Goal: Task Accomplishment & Management: Use online tool/utility

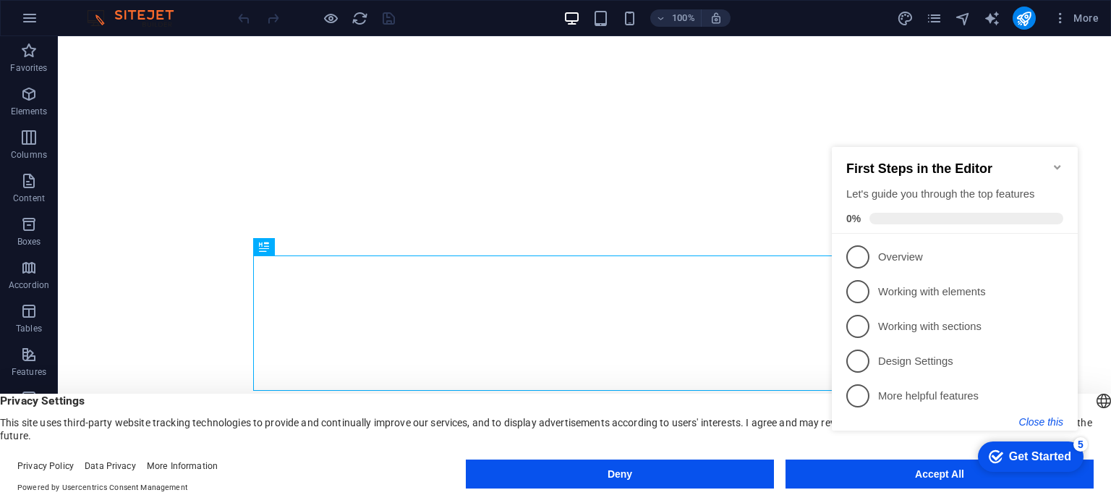
click at [1037, 425] on button "Close this" at bounding box center [1041, 422] width 44 height 12
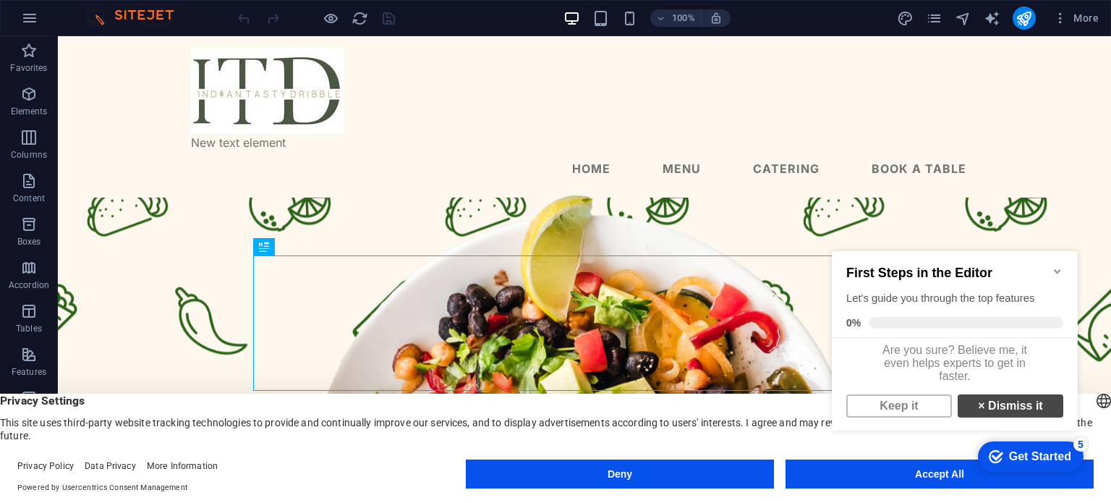
click at [995, 417] on link "× Dismiss it" at bounding box center [1011, 405] width 106 height 23
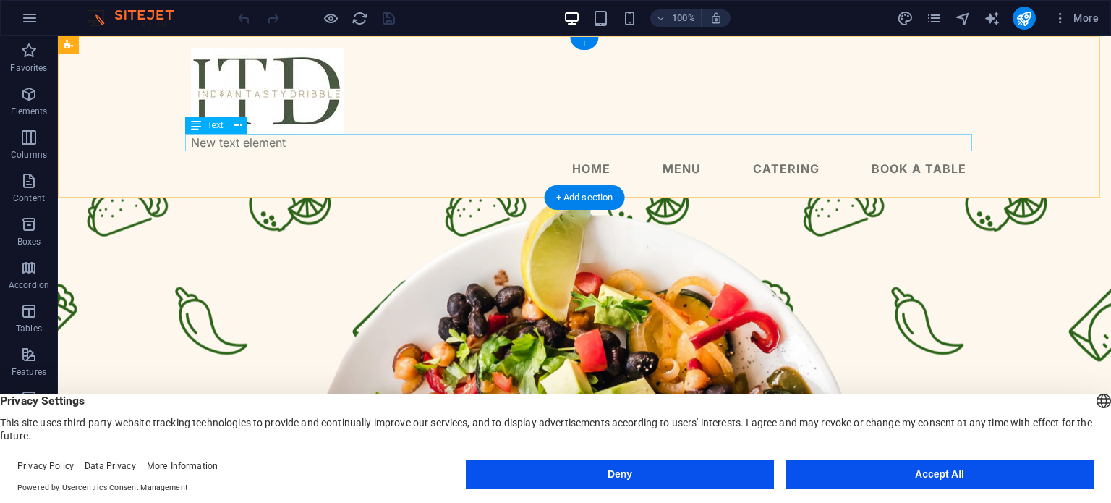
click at [252, 141] on div "New text element" at bounding box center [584, 142] width 787 height 17
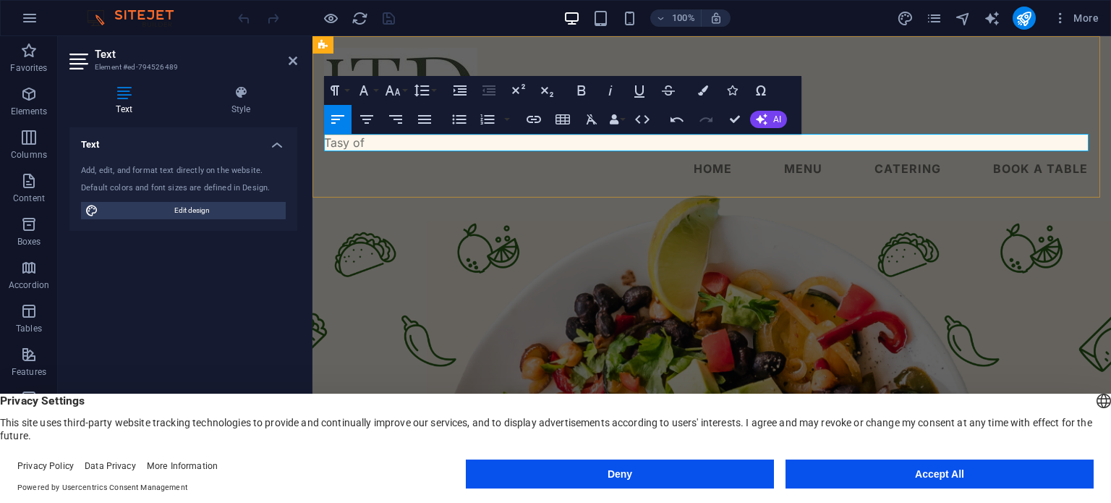
click at [537, 147] on p "Tasy of" at bounding box center [711, 142] width 775 height 17
click at [439, 140] on p "Tasy of" at bounding box center [711, 142] width 775 height 17
click at [1025, 182] on nav "Home Menu Catering Book a table" at bounding box center [711, 168] width 775 height 35
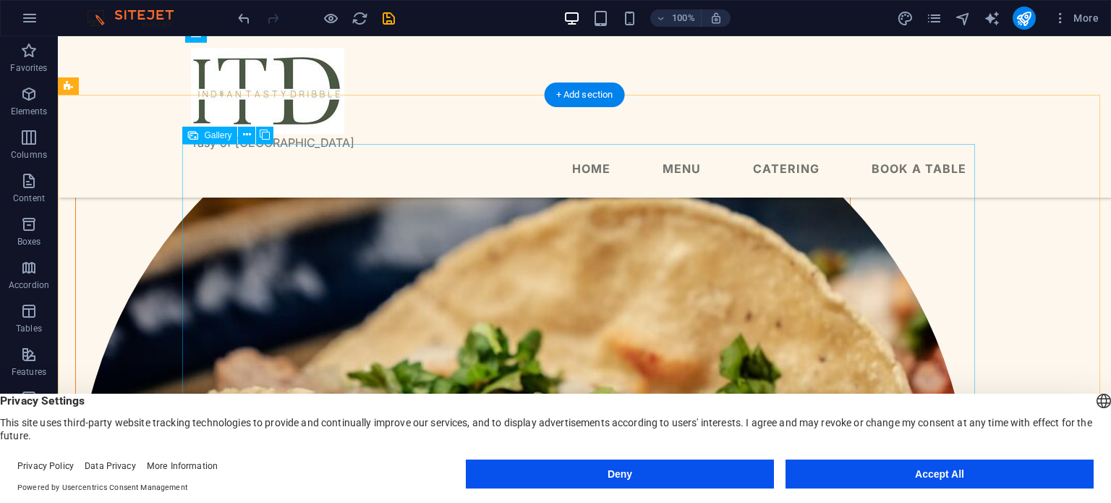
scroll to position [1724, 0]
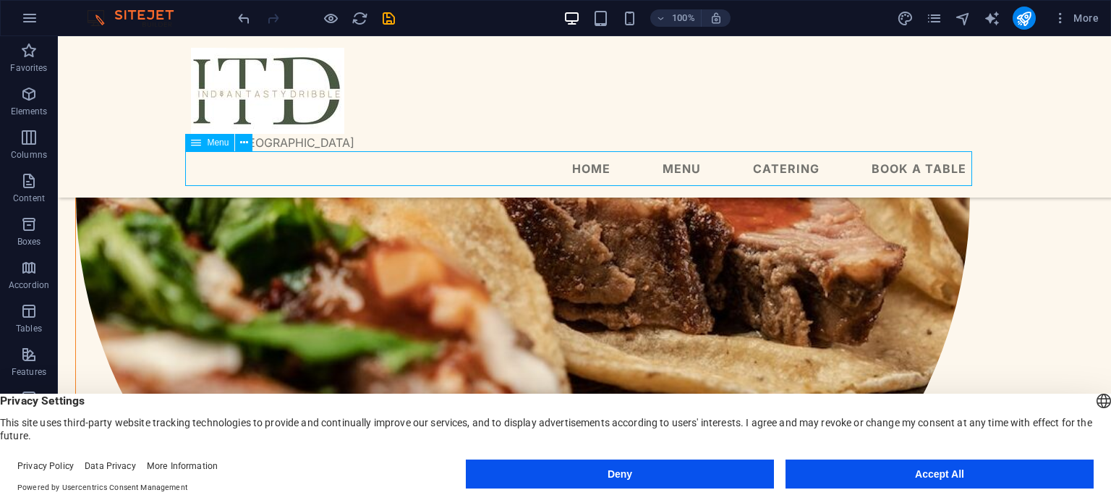
drag, startPoint x: 679, startPoint y: 179, endPoint x: 681, endPoint y: 170, distance: 8.9
click at [681, 170] on nav "Home Menu Catering Book a table" at bounding box center [584, 168] width 787 height 35
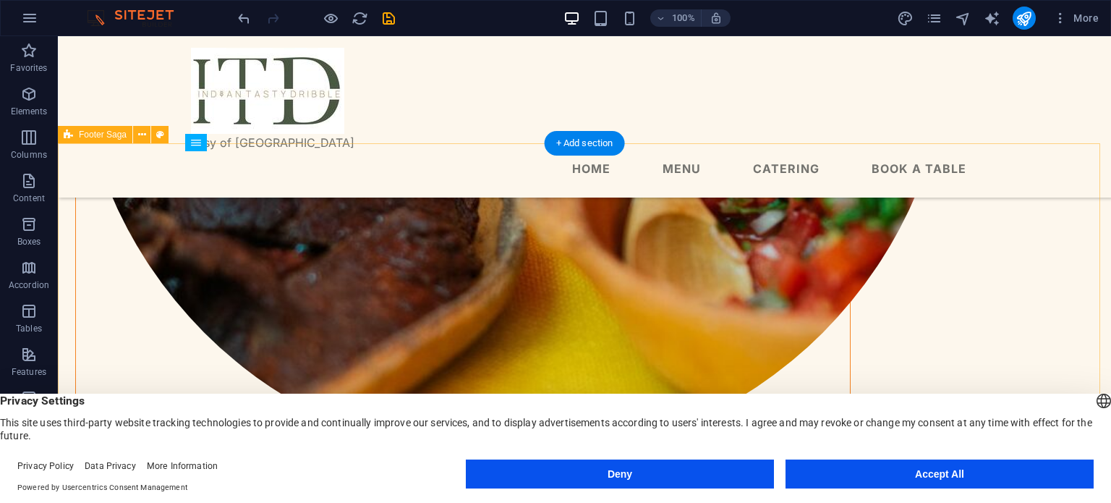
scroll to position [1779, 0]
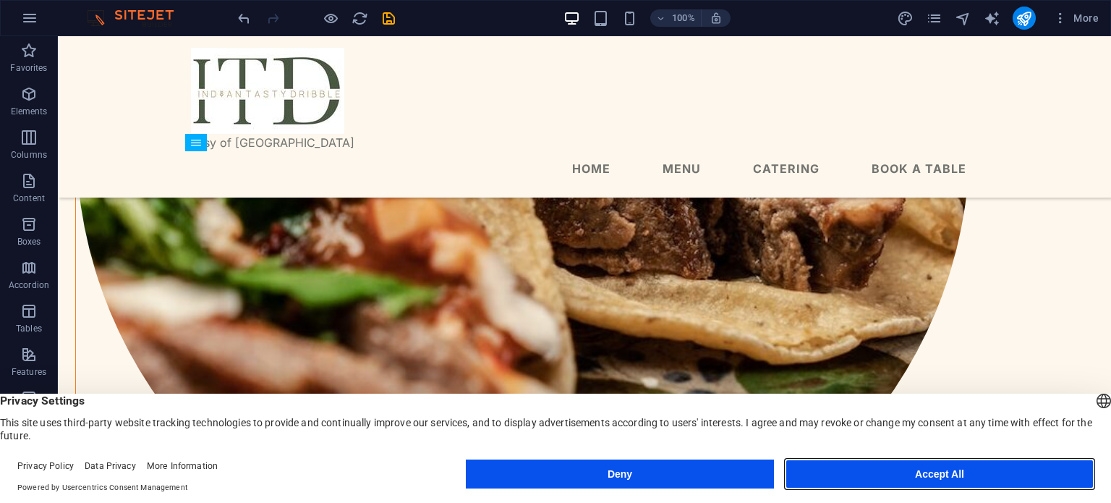
click at [869, 462] on button "Accept All" at bounding box center [940, 473] width 308 height 29
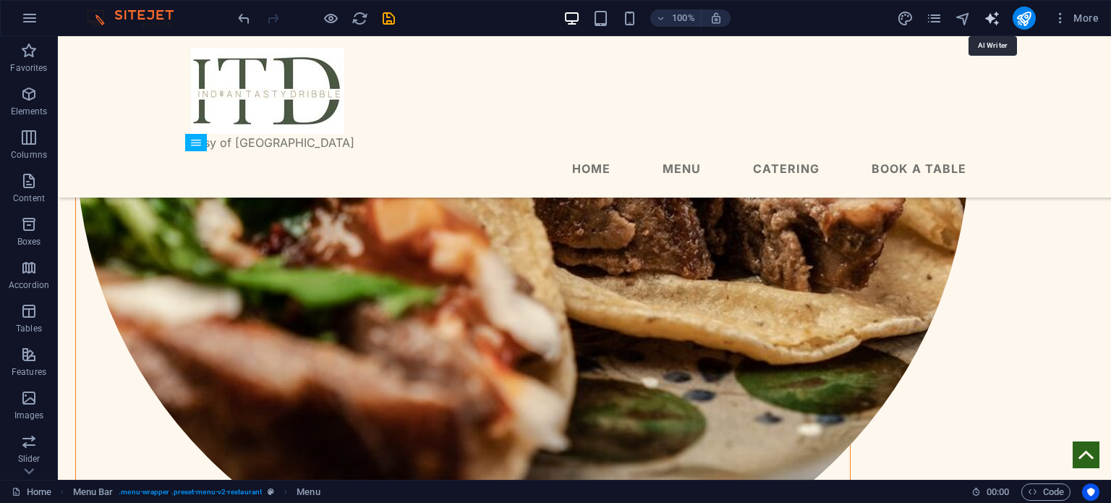
click at [996, 14] on icon "text_generator" at bounding box center [992, 18] width 17 height 17
select select "English"
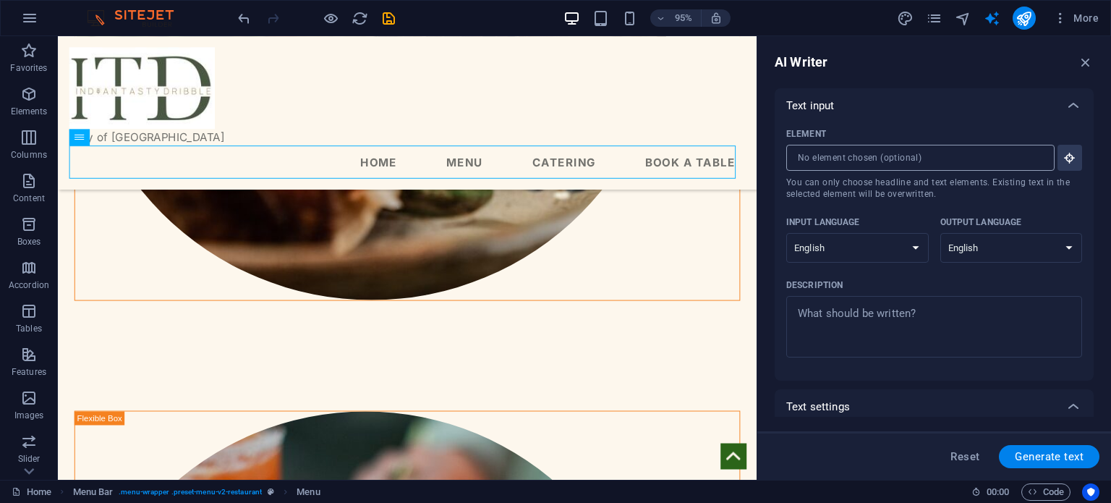
click at [914, 154] on input "Element ​ You can only choose headline and text elements. Existing text in the …" at bounding box center [915, 158] width 258 height 26
click at [1064, 163] on icon "button" at bounding box center [1069, 157] width 13 height 13
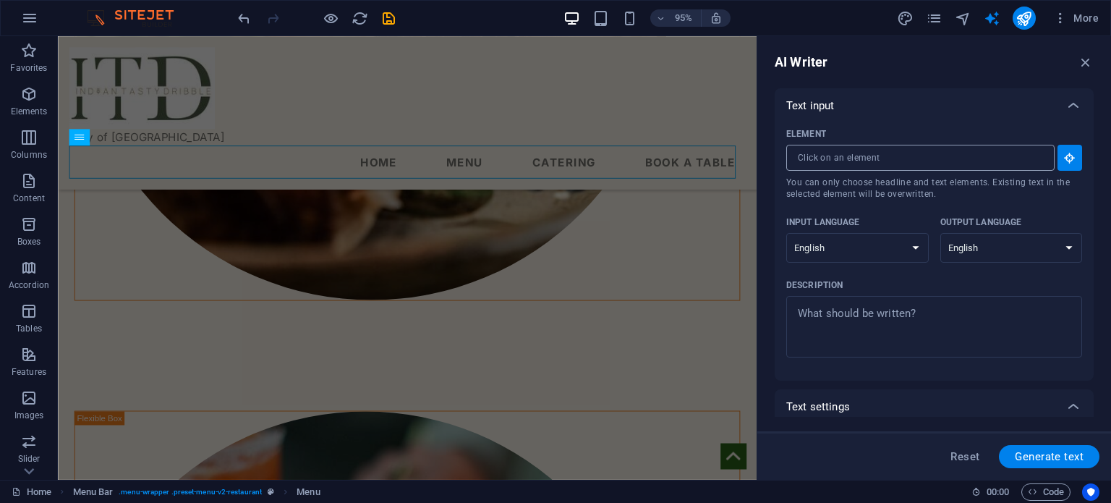
click at [1016, 155] on input "Element ​ You can only choose headline and text elements. Existing text in the …" at bounding box center [915, 158] width 258 height 26
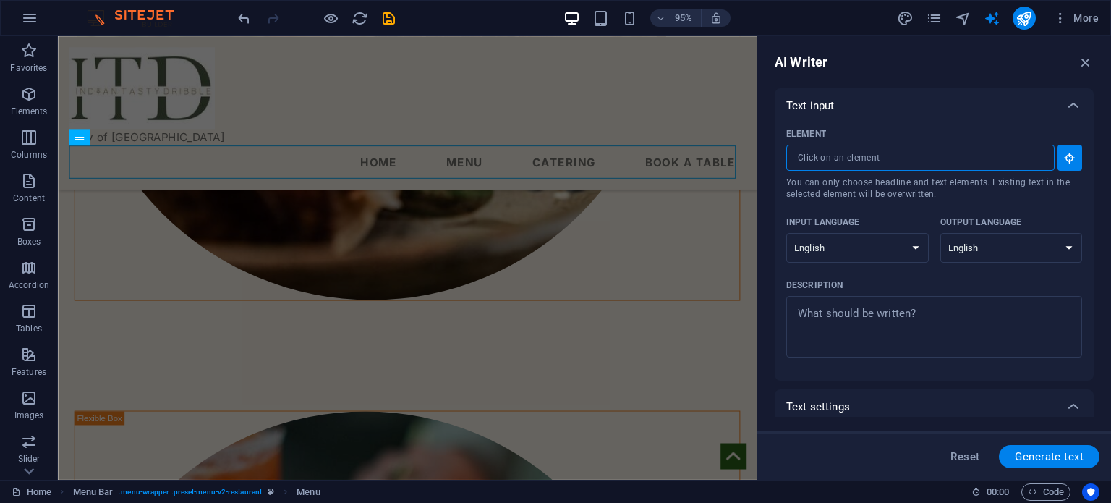
click at [1016, 155] on input "Element ​ You can only choose headline and text elements. Existing text in the …" at bounding box center [915, 158] width 258 height 26
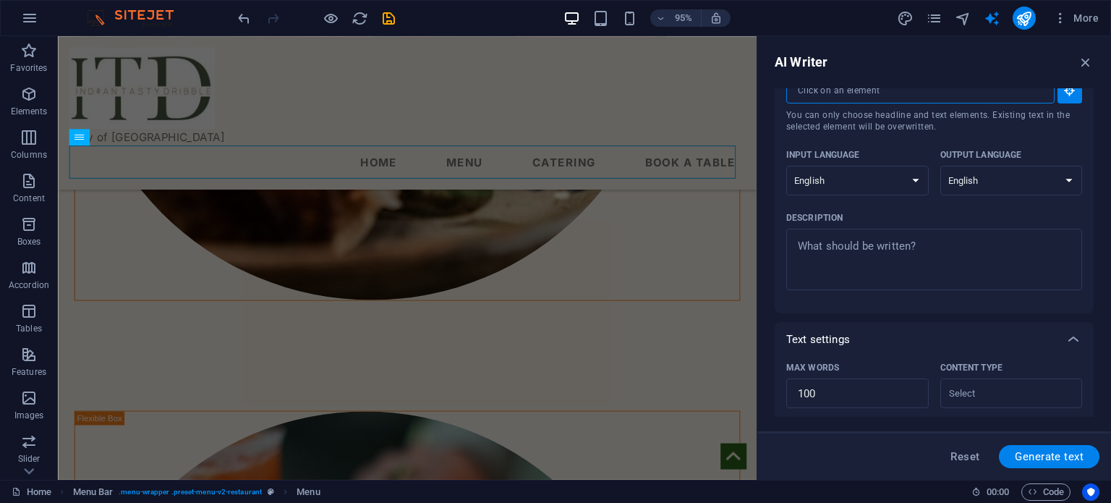
scroll to position [0, 0]
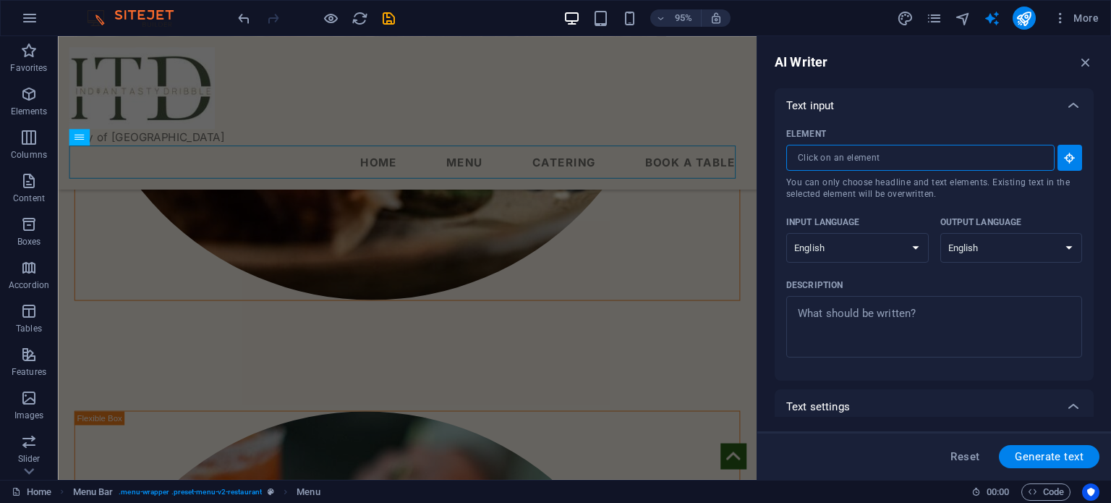
click at [883, 163] on input "Element ​ You can only choose headline and text elements. Existing text in the …" at bounding box center [915, 158] width 258 height 26
click at [891, 160] on input "Element ​ You can only choose headline and text elements. Existing text in the …" at bounding box center [915, 158] width 258 height 26
click at [859, 326] on textarea "Description x ​" at bounding box center [934, 326] width 281 height 47
type textarea "x"
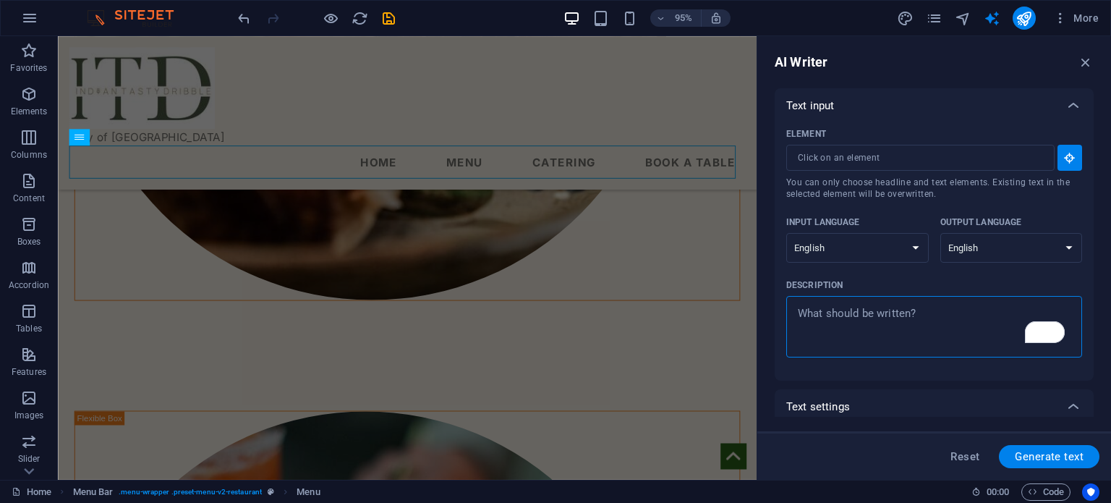
type textarea "I"
type textarea "x"
type textarea "IT"
type textarea "x"
type textarea "ITD"
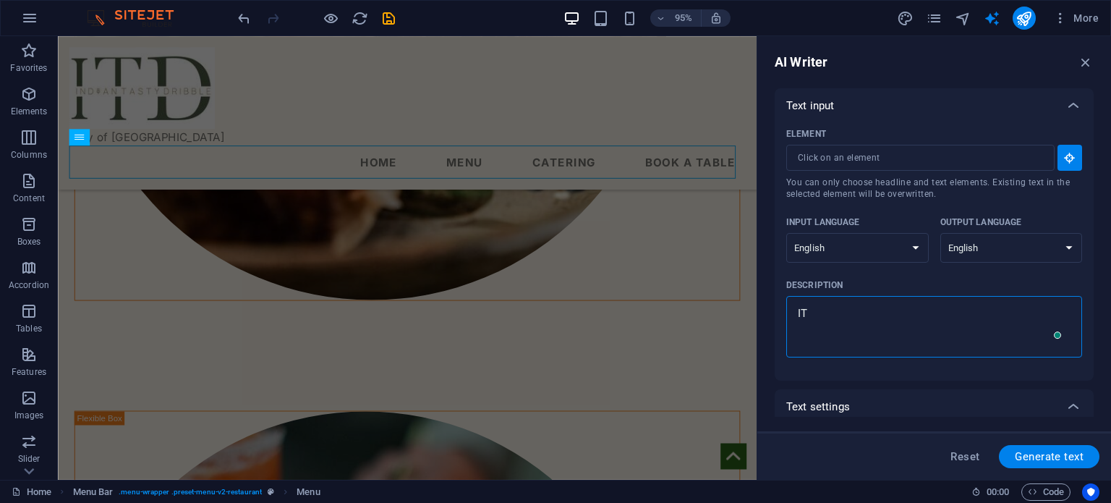
type textarea "x"
type textarea "ITD"
type textarea "x"
type textarea "ITD i"
type textarea "x"
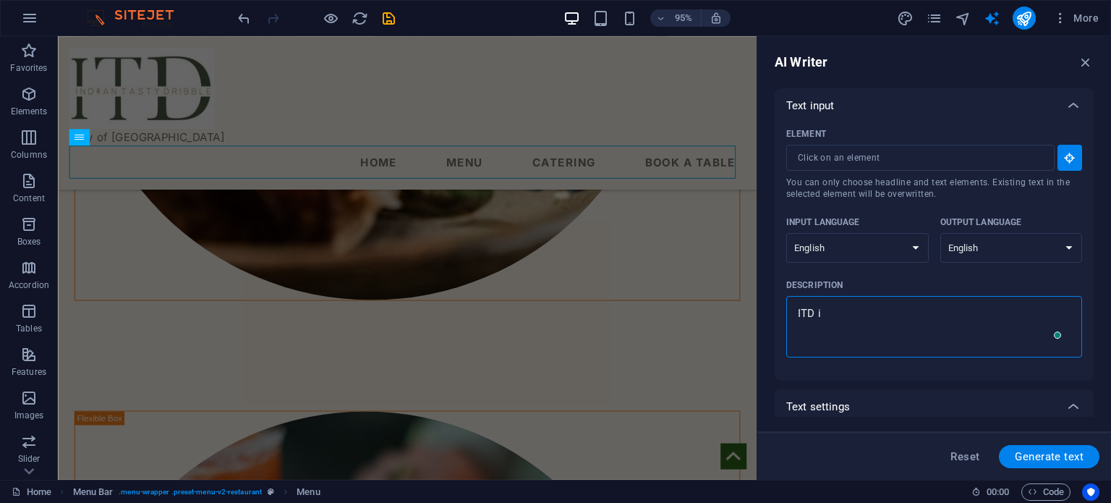
type textarea "ITD is"
type textarea "x"
type textarea "ITD is"
type textarea "x"
type textarea "ITD is t"
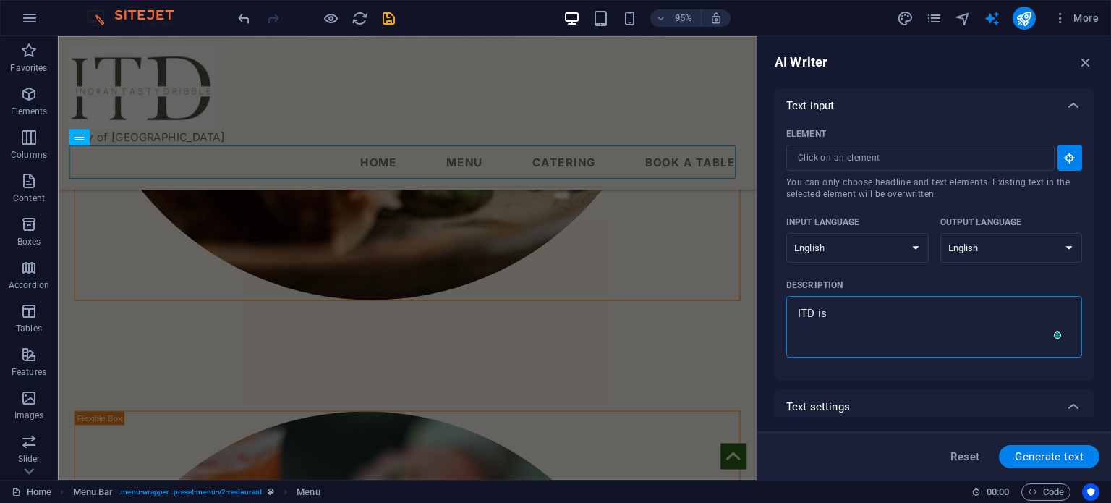
type textarea "x"
type textarea "ITD is th"
type textarea "x"
type textarea "ITD is the"
type textarea "x"
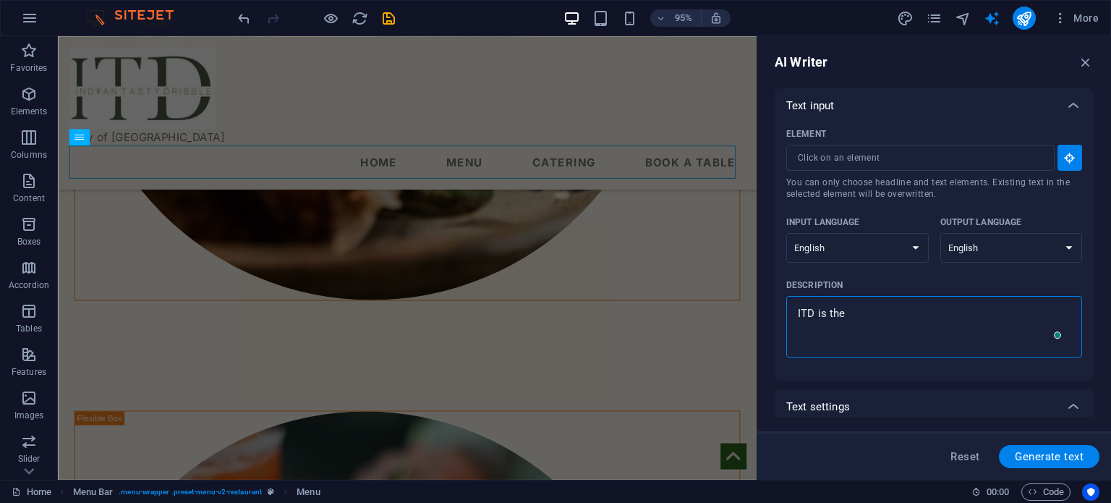
type textarea "ITD is the"
type textarea "x"
type textarea "ITD is the o"
type textarea "x"
type textarea "ITD is the on"
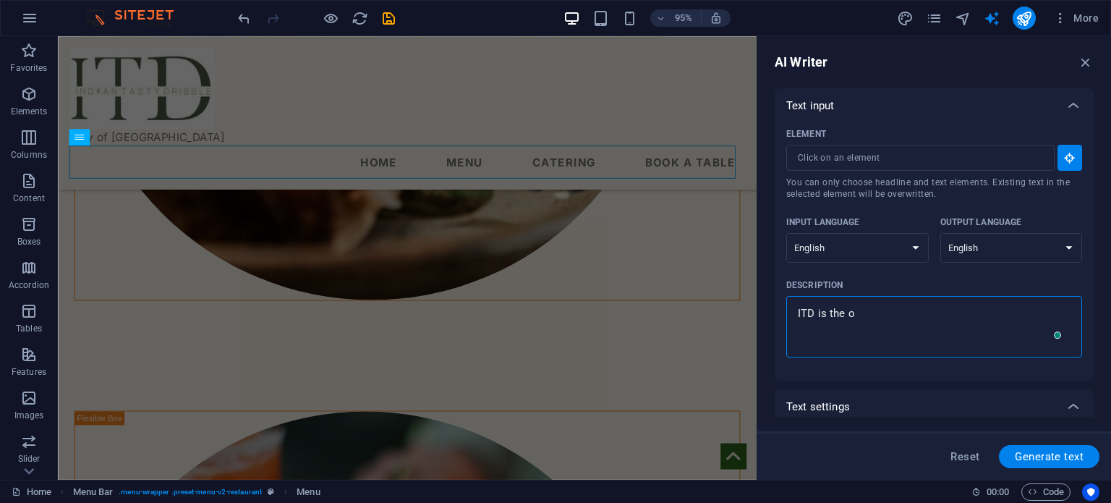
type textarea "x"
type textarea "ITD is the onc"
type textarea "x"
type textarea "ITD is the once"
type textarea "x"
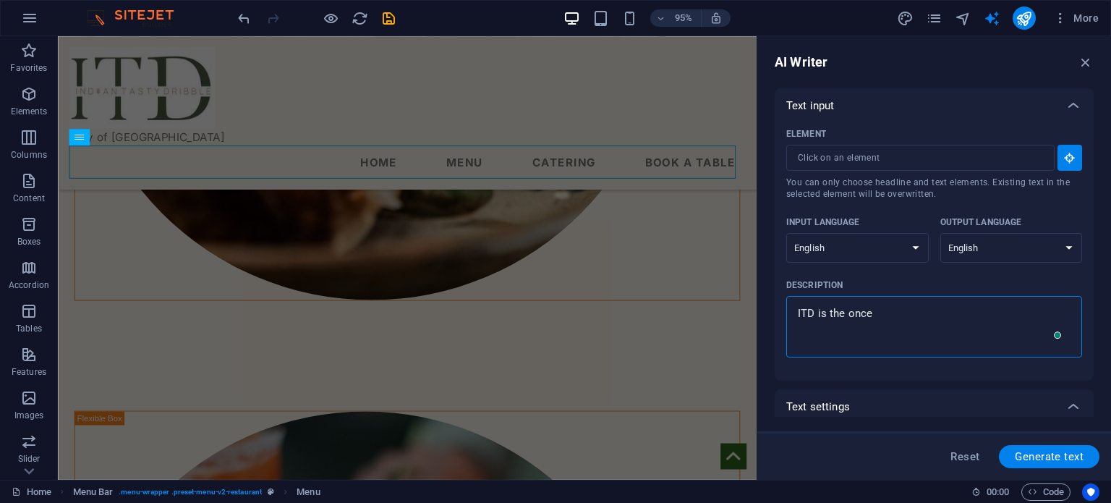
type textarea "ITD is the once"
type textarea "x"
type textarea "ITD is the once f"
type textarea "x"
type textarea "ITD is the once"
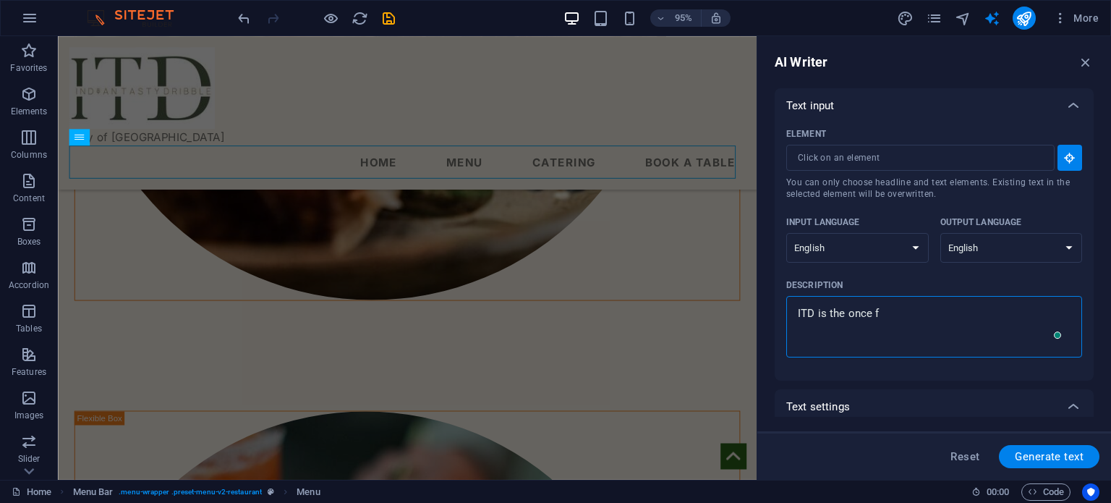
type textarea "x"
type textarea "ITD is the once"
type textarea "x"
type textarea "ITD is the onc"
type textarea "x"
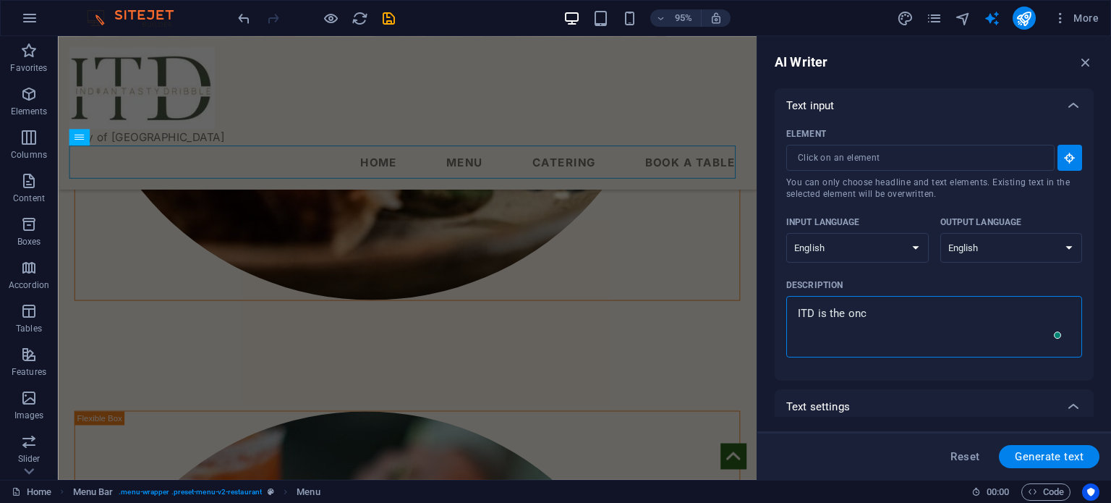
type textarea "ITD is the on"
type textarea "x"
type textarea "ITD is the o"
type textarea "x"
type textarea "ITD is the"
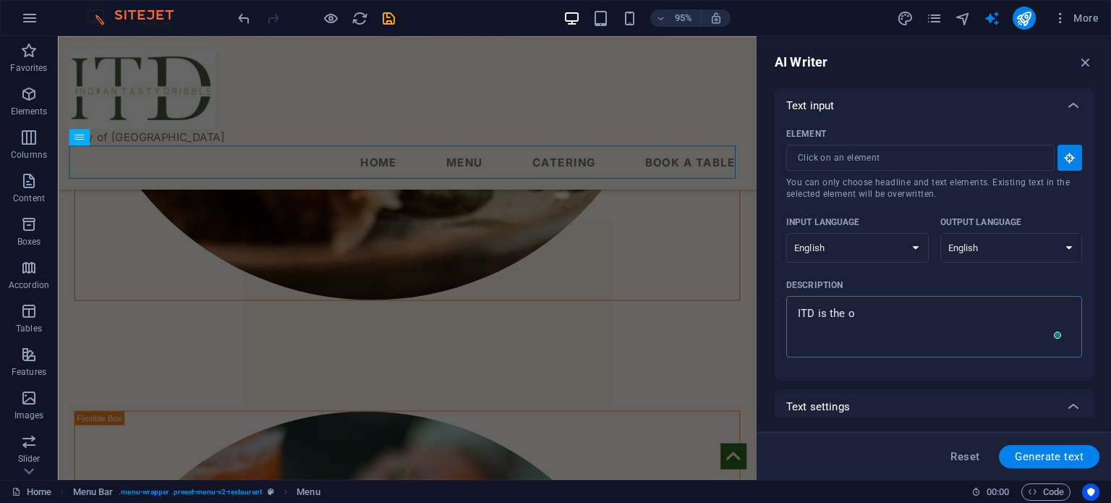
type textarea "x"
type textarea "ITD is the o"
type textarea "x"
type textarea "ITD is the on"
type textarea "x"
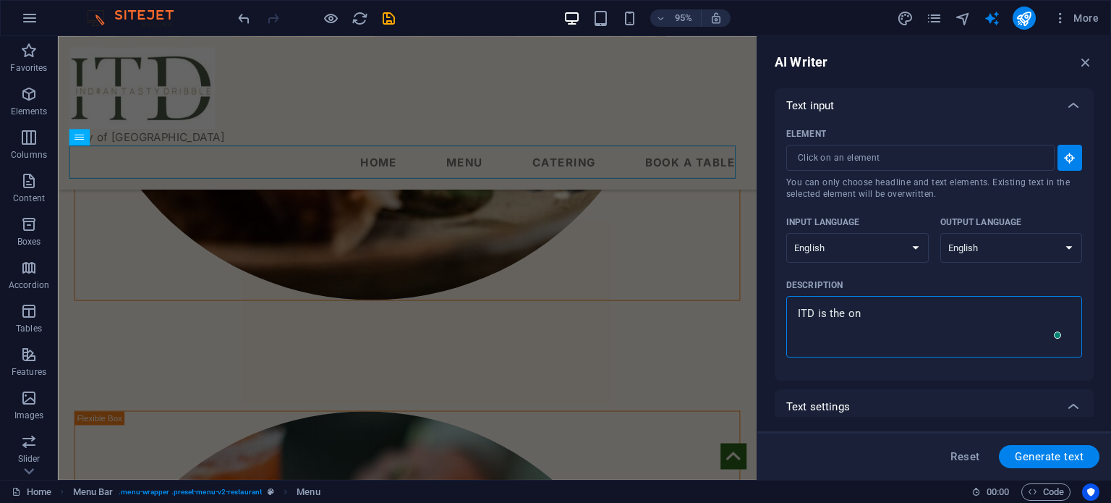
type textarea "ITD is the one"
type textarea "x"
type textarea "ITD is the one"
type textarea "x"
type textarea "ITD is the one f"
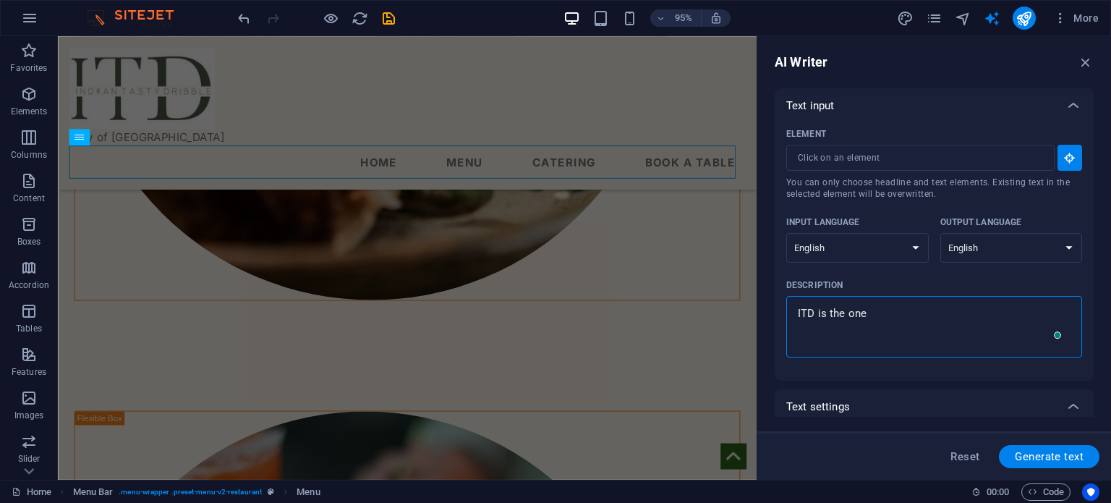
type textarea "x"
type textarea "ITD is the one f"
type textarea "x"
type textarea "ITD is the one f"
type textarea "x"
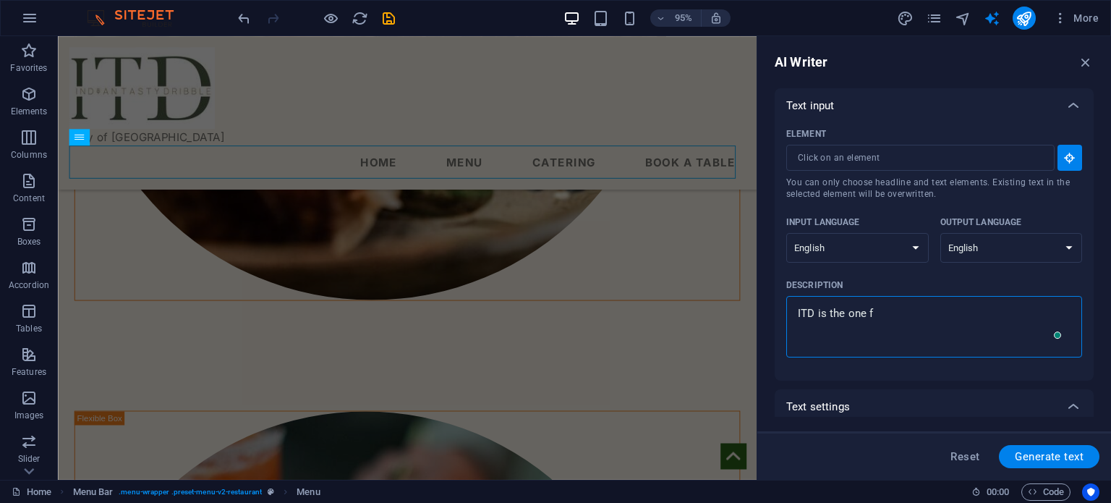
type textarea "ITD is the one"
type textarea "x"
type textarea "ITD is the one o"
type textarea "x"
type textarea "ITD is the one of"
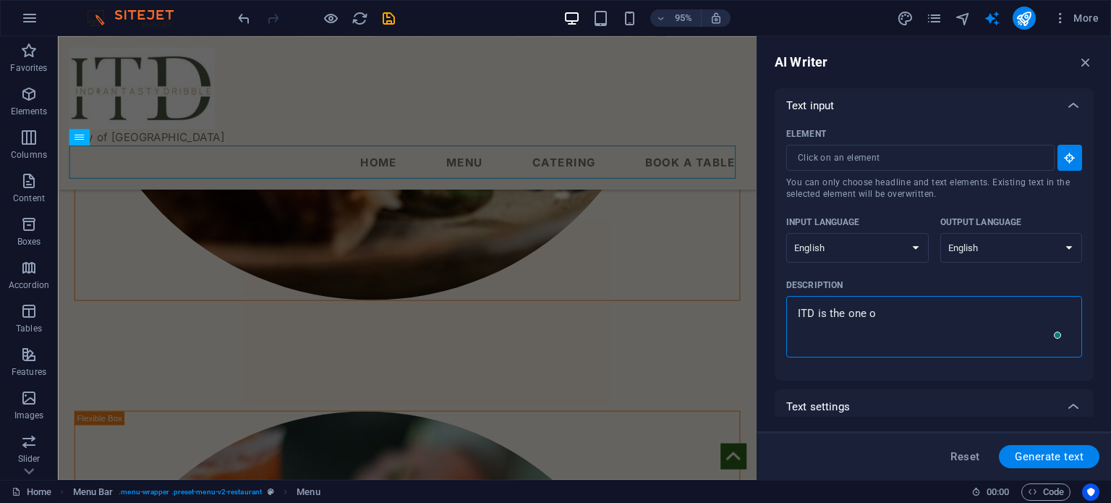
type textarea "x"
type textarea "ITD is the one of"
type textarea "x"
type textarea "ITD is the one of t"
type textarea "x"
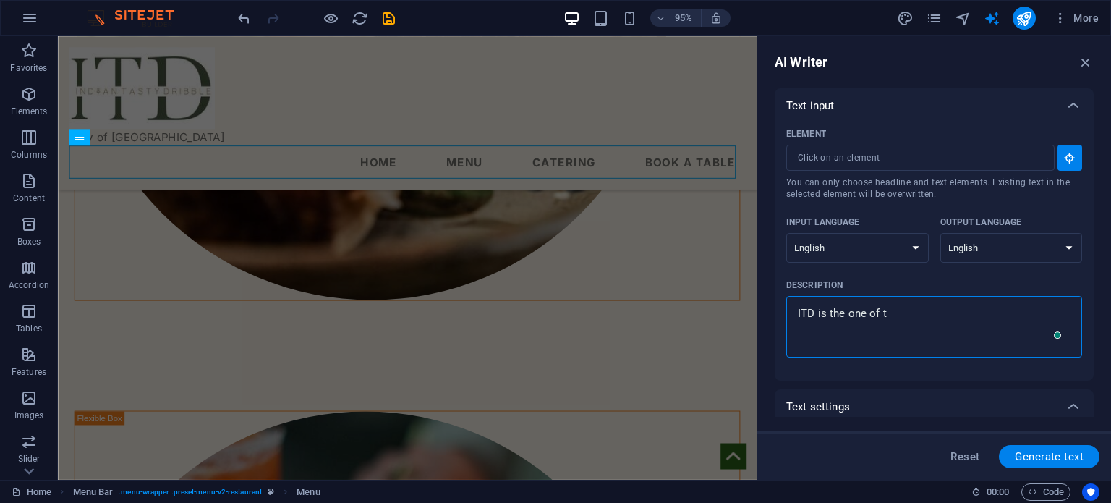
type textarea "ITD is the one of tr"
type textarea "x"
type textarea "ITD is the one of tra"
type textarea "x"
type textarea "ITD is the one of trad"
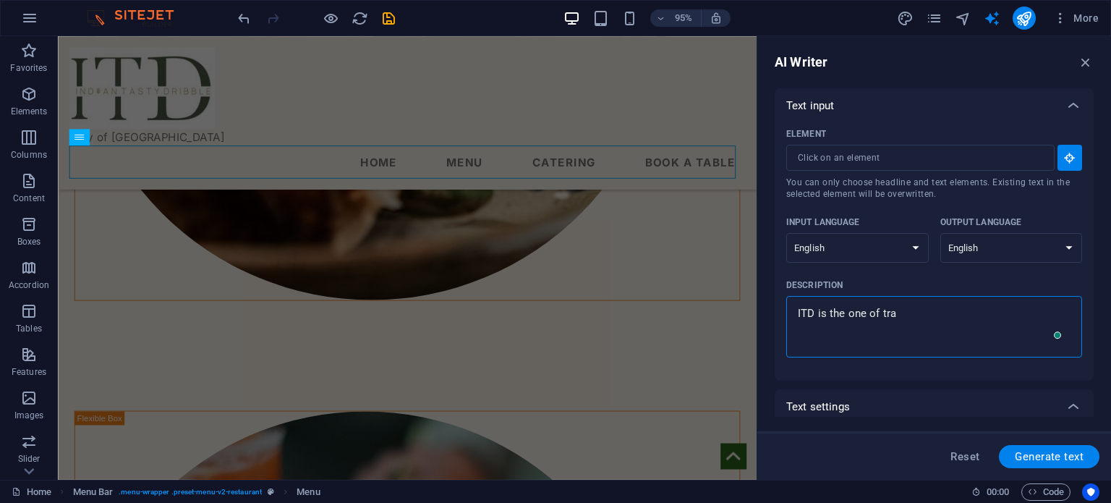
type textarea "x"
type textarea "ITD is the one of tradi"
type textarea "x"
type textarea "ITD is the one of tradis"
type textarea "x"
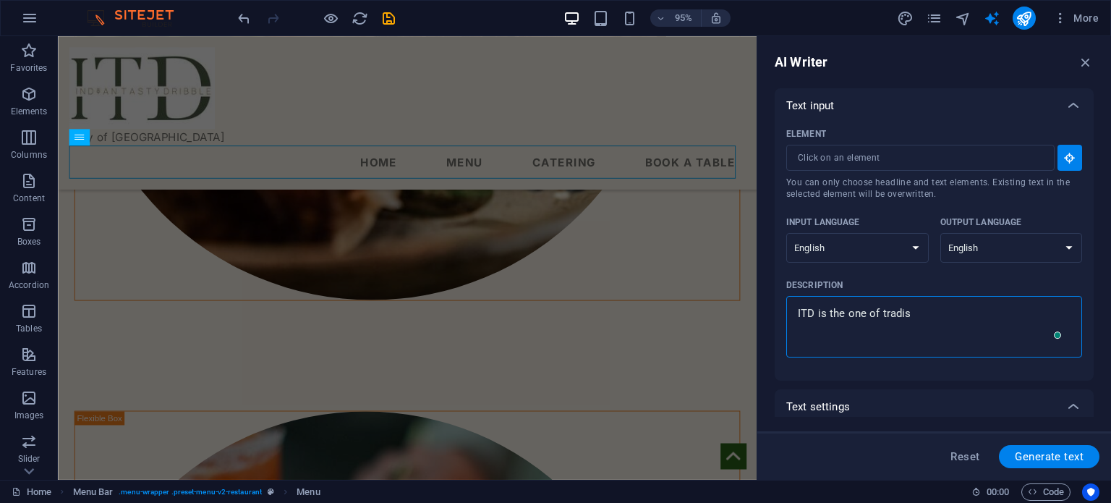
type textarea "ITD is the one of tradist"
type textarea "x"
type textarea "ITD is the one of tradisti"
type textarea "x"
type textarea "ITD is the one of tradistio"
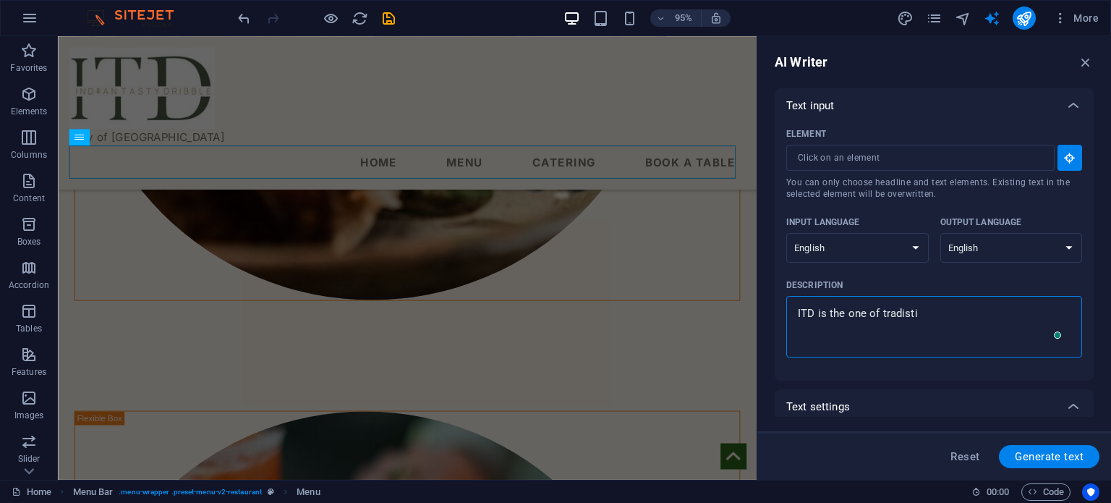
type textarea "x"
type textarea "ITD is the one of tradistion"
type textarea "x"
type textarea "ITD is the one of tradistio"
type textarea "x"
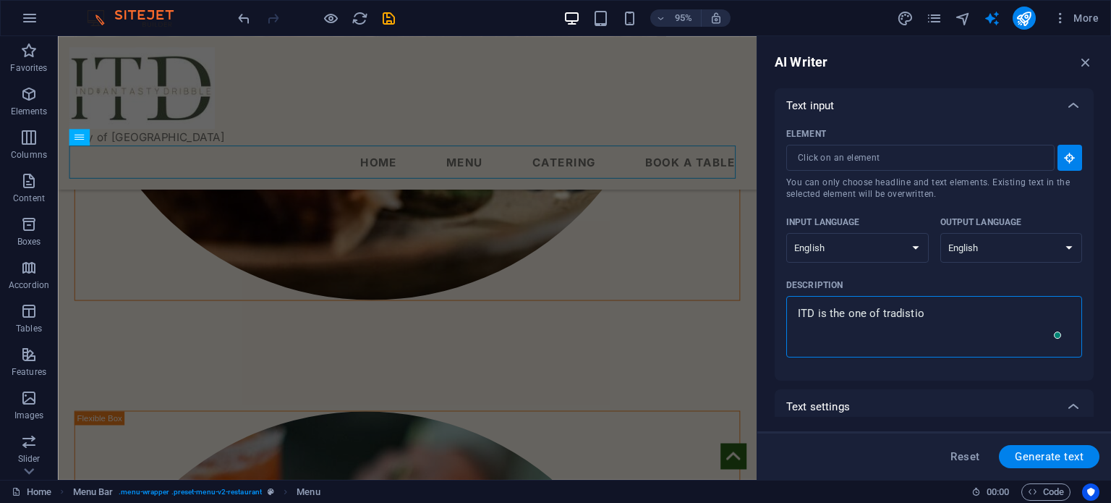
type textarea "ITD is the one of tradisti"
type textarea "x"
type textarea "ITD is the one of tradist"
type textarea "x"
type textarea "ITD is the one of tradis"
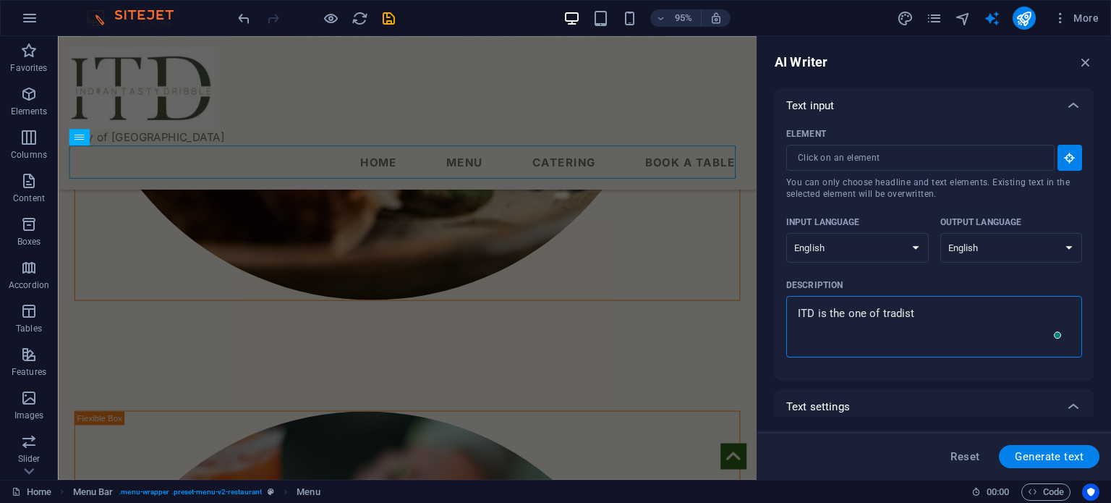
type textarea "x"
type textarea "ITD is the one of tradi"
type textarea "x"
type textarea "ITD is the one of trad"
type textarea "x"
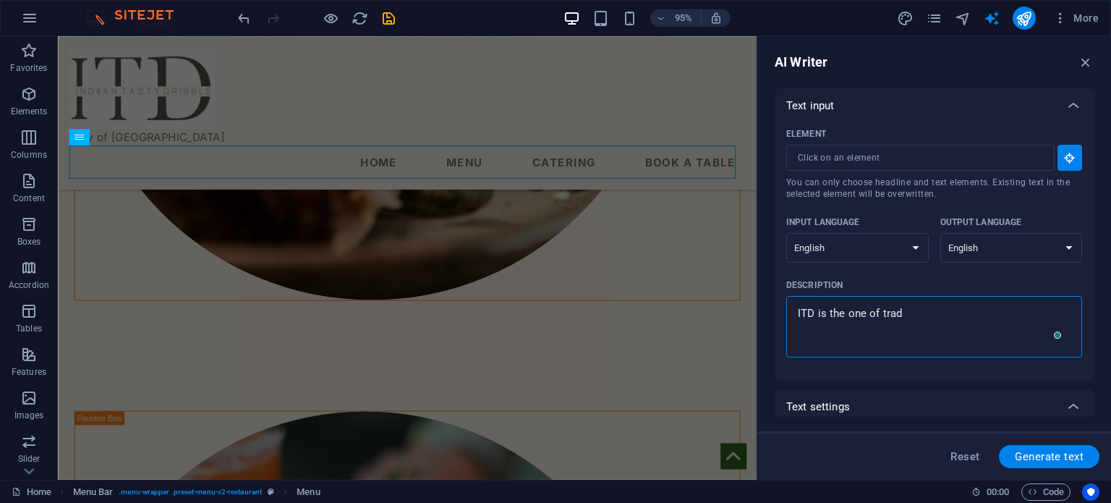
type textarea "ITD is the one of tra"
type textarea "x"
type textarea "ITD is the one of tr"
type textarea "x"
type textarea "ITD is the one of t"
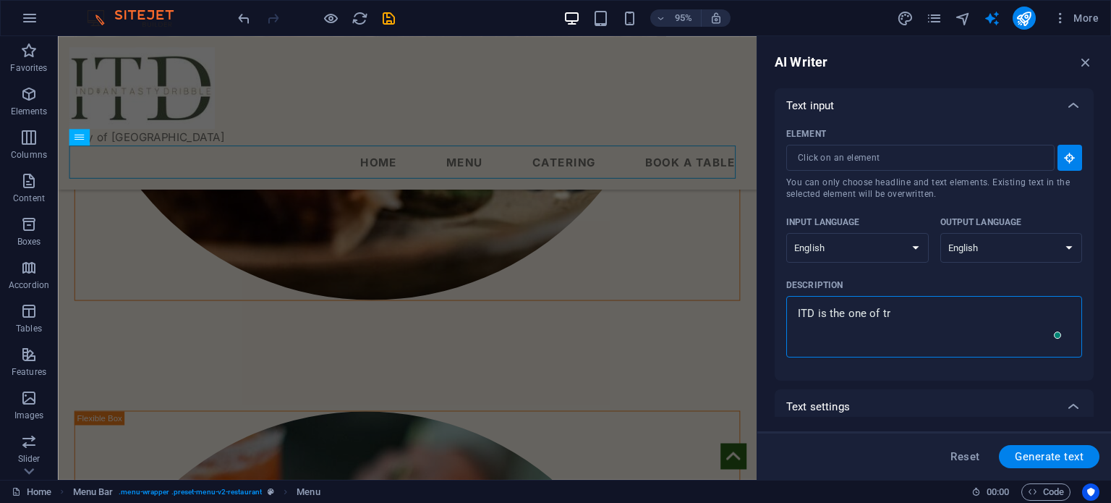
type textarea "x"
type textarea "ITD is the one of"
type textarea "x"
type textarea "ITD is the one of r"
type textarea "x"
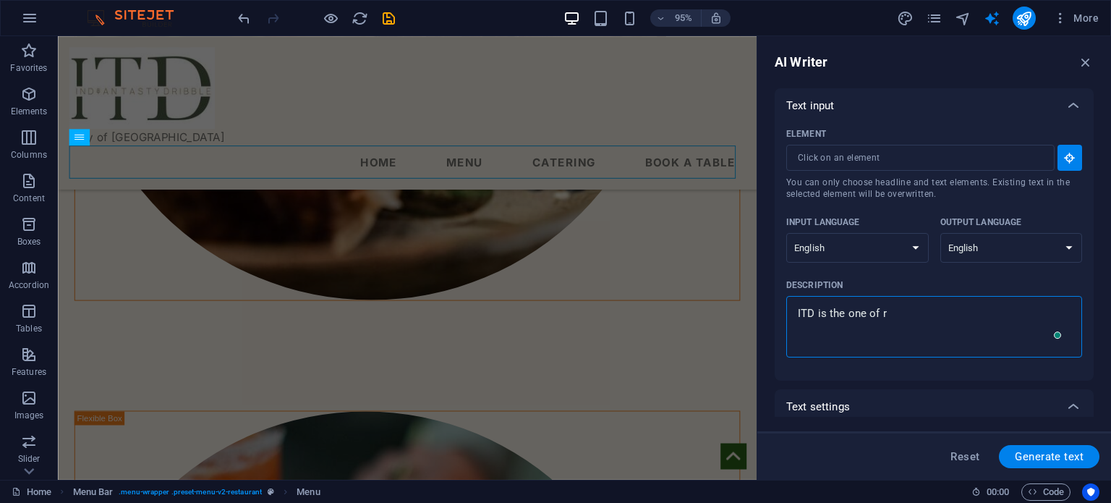
type textarea "ITD is the one of"
type textarea "x"
type textarea "ITD is the one of t"
type textarea "x"
type textarea "ITD is the one of tr"
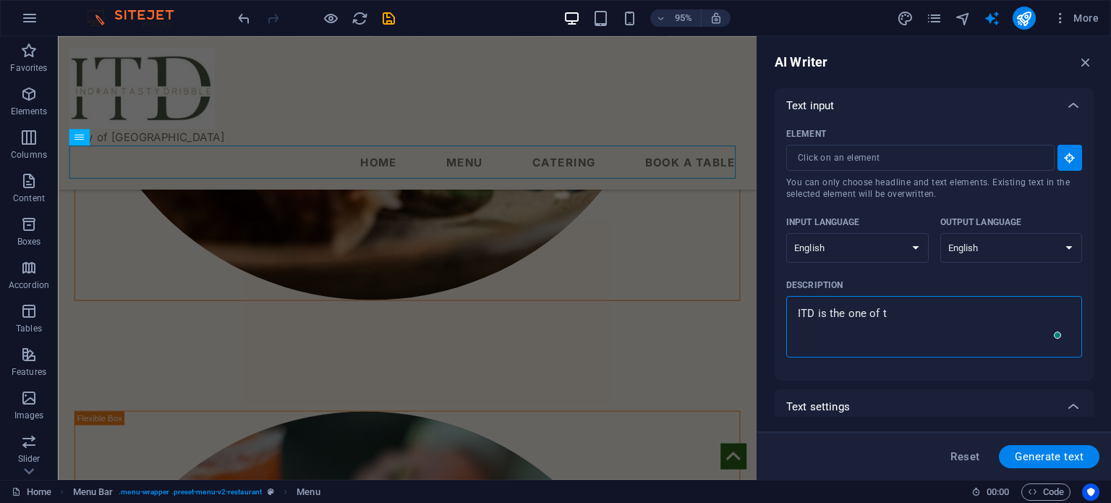
type textarea "x"
type textarea "ITD is the one of tre"
type textarea "x"
type textarea "ITD is the one of tred"
type textarea "x"
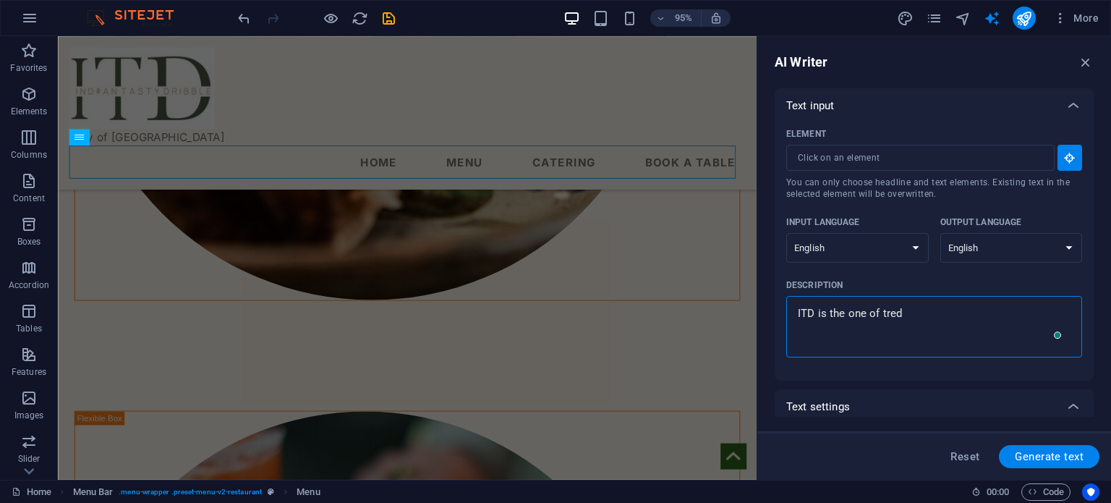
type textarea "ITD is the one of tredi"
type textarea "x"
type textarea "ITD is the one of tredis"
type textarea "x"
type textarea "ITD is the one of tredi"
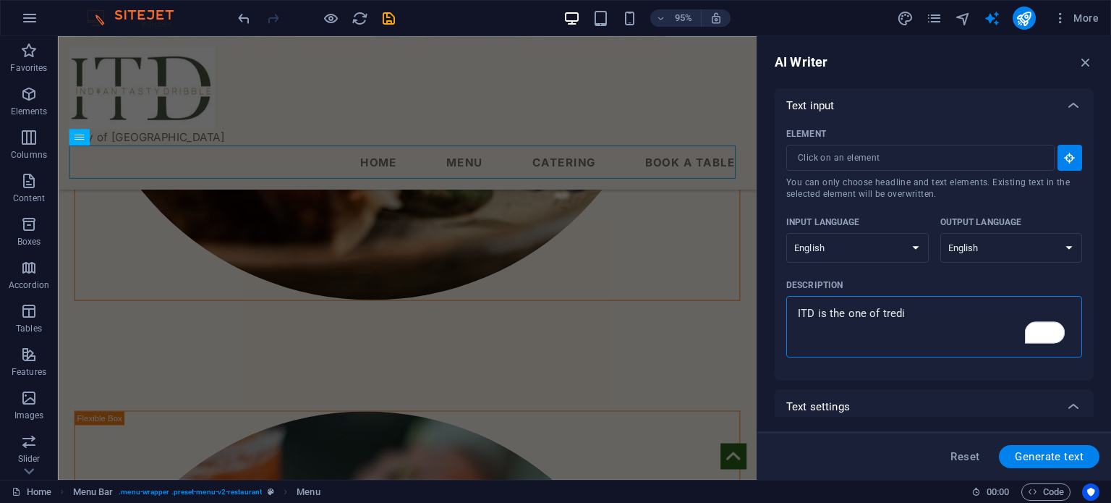
type textarea "x"
type textarea "ITD is the one of tredia"
type textarea "x"
type textarea "ITD is the one of trediat"
type textarea "x"
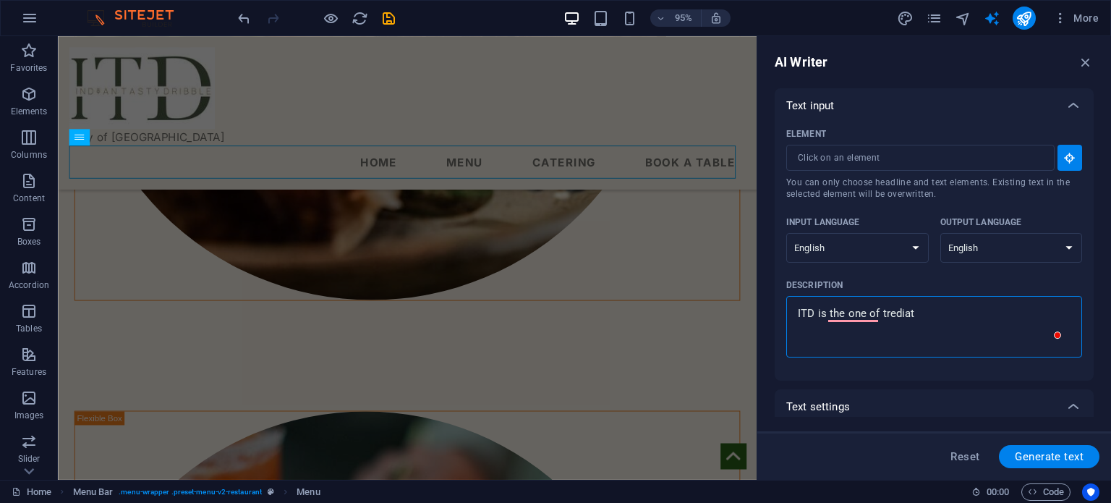
type textarea "ITD is the one of trediati"
type textarea "x"
type textarea "ITD is the one of trediatio"
type textarea "x"
type textarea "ITD is the one of trediation"
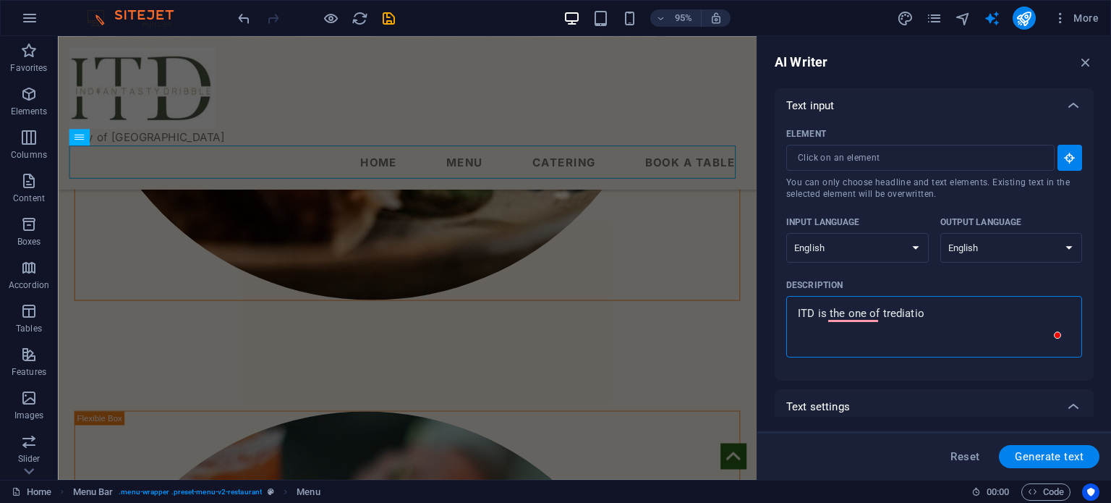
type textarea "x"
type textarea "ITD is the one of trediationa"
type textarea "x"
type textarea "ITD is the one of trediational"
type textarea "x"
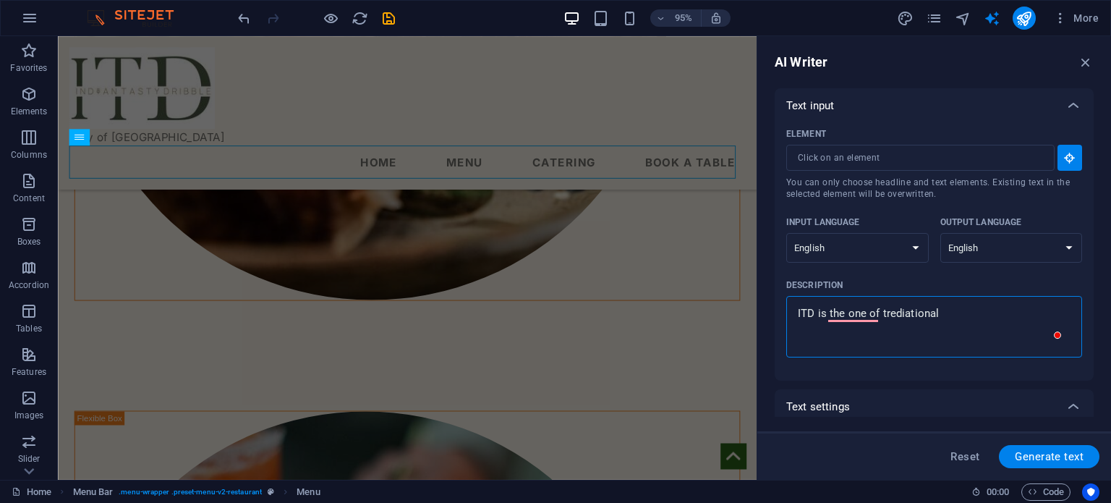
type textarea "ITD is the one of trediational"
type textarea "x"
type textarea "ITD is the one of trediational"
click at [867, 353] on div "ITD is the one of trediational x ​" at bounding box center [934, 326] width 296 height 61
click at [867, 350] on textarea "ITD is the one of trediational" at bounding box center [934, 326] width 281 height 47
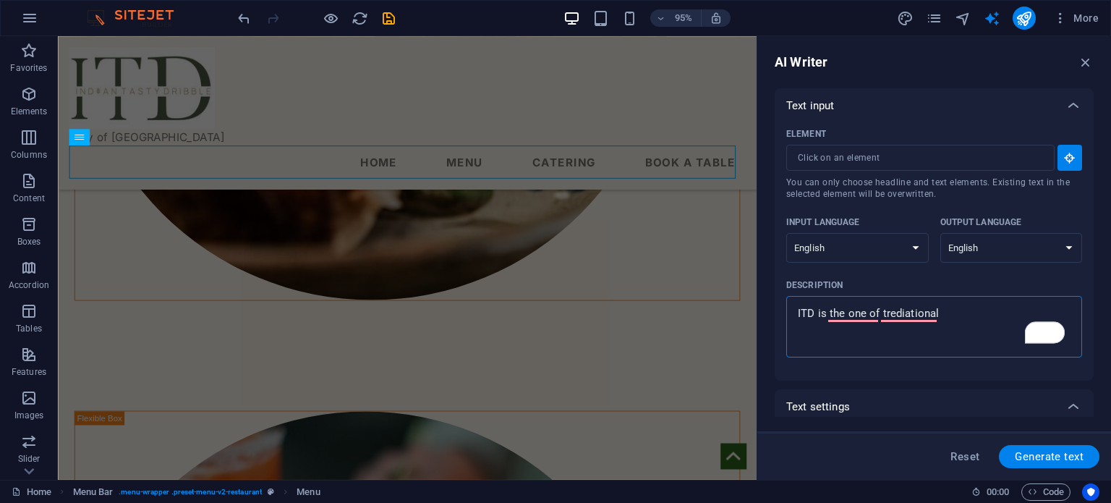
type textarea "x"
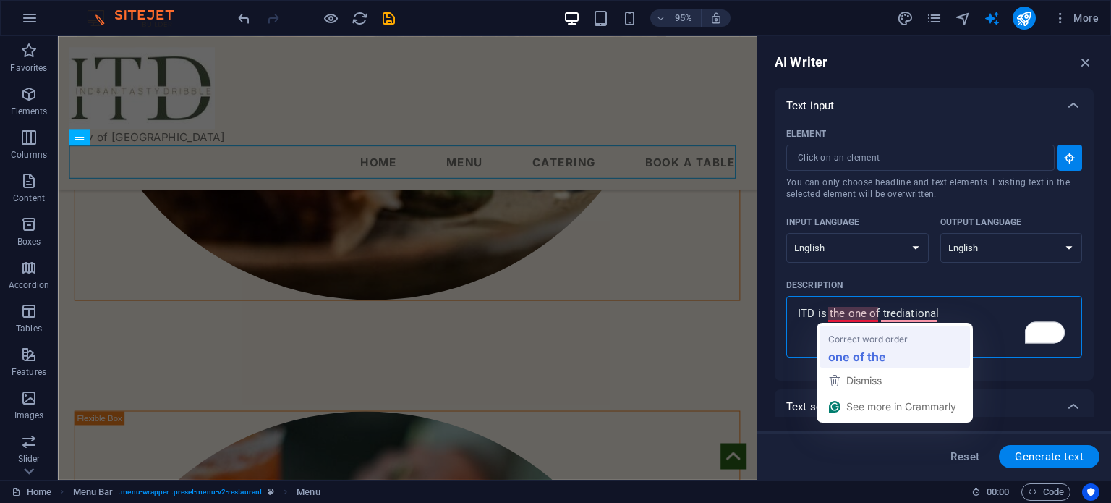
type textarea "ITD is one of the trediational"
type textarea "x"
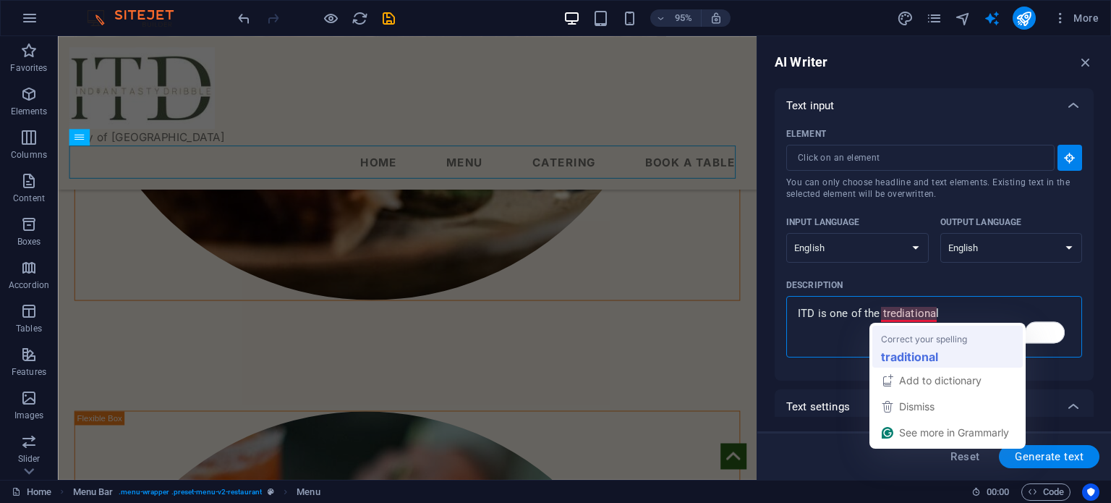
type textarea "ITD is one of the trediational"
click at [928, 354] on div "ITD is one of the trediational x ​" at bounding box center [934, 326] width 296 height 61
click at [928, 350] on textarea "ITD is one of the trediational" at bounding box center [934, 326] width 281 height 47
type textarea "x"
type textarea "ITD is one of the traditional"
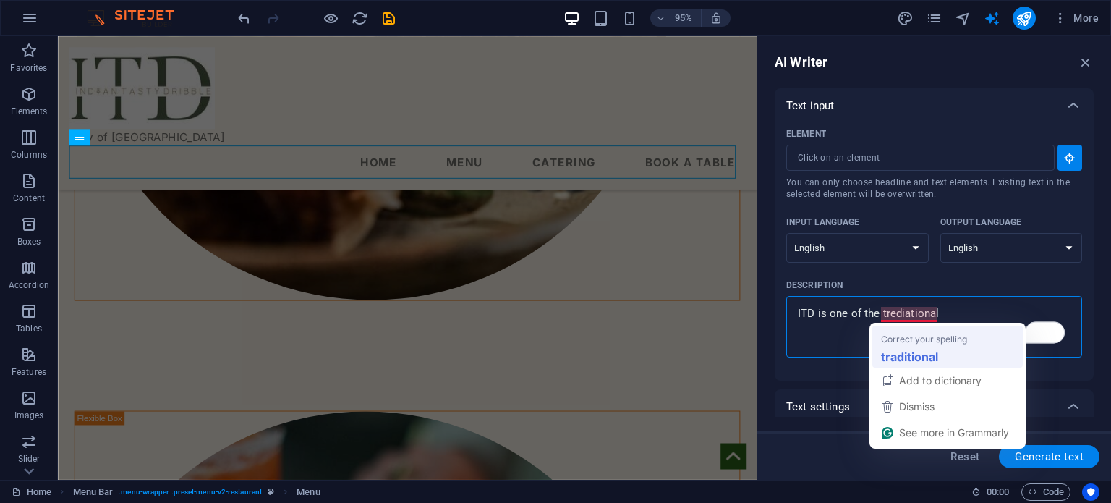
type textarea "x"
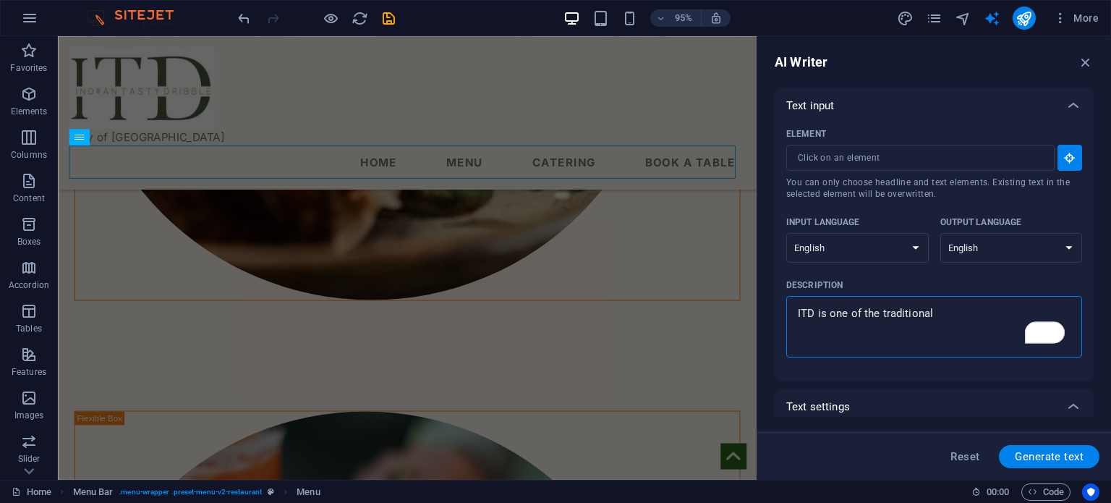
click at [950, 320] on textarea "ITD is one of the traditional" at bounding box center [934, 326] width 281 height 47
type textarea "ITD is one of the traditional i"
type textarea "x"
type textarea "ITD is one of the traditional in"
type textarea "x"
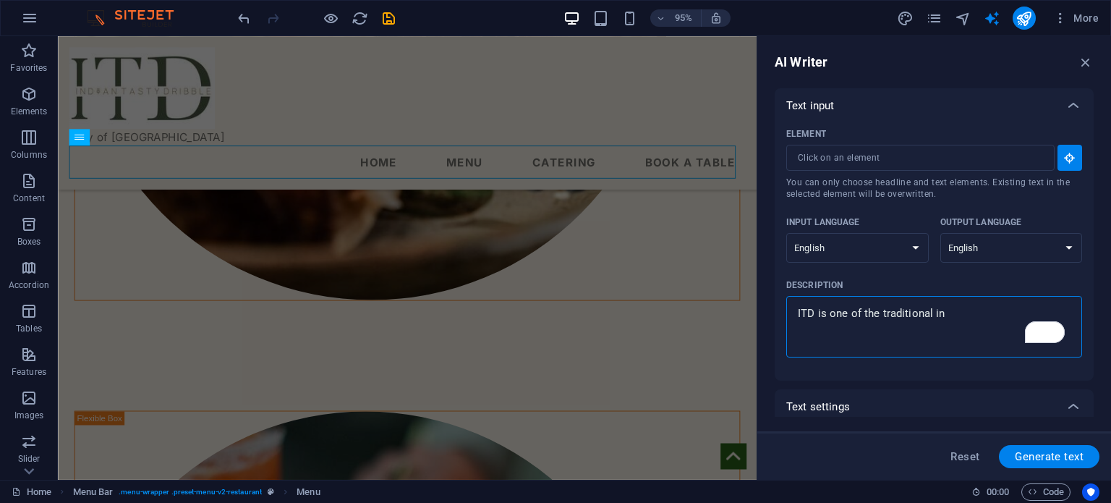
type textarea "ITD is one of the traditional ind"
type textarea "x"
type textarea "ITD is one of the traditional indi"
type textarea "x"
type textarea "ITD is one of the traditional india"
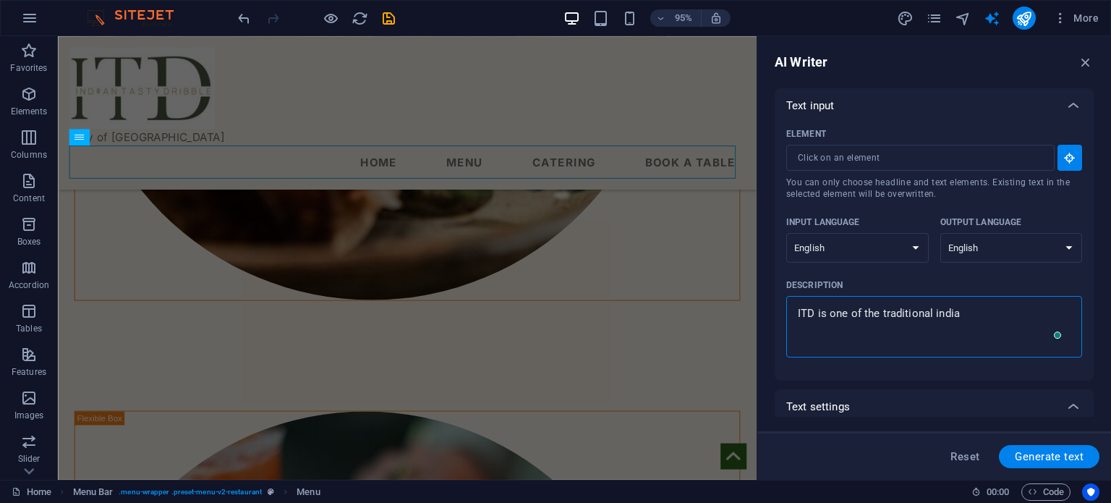
type textarea "x"
type textarea "ITD is one of the traditional indian"
type textarea "x"
type textarea "ITD is one of the traditional indian"
type textarea "x"
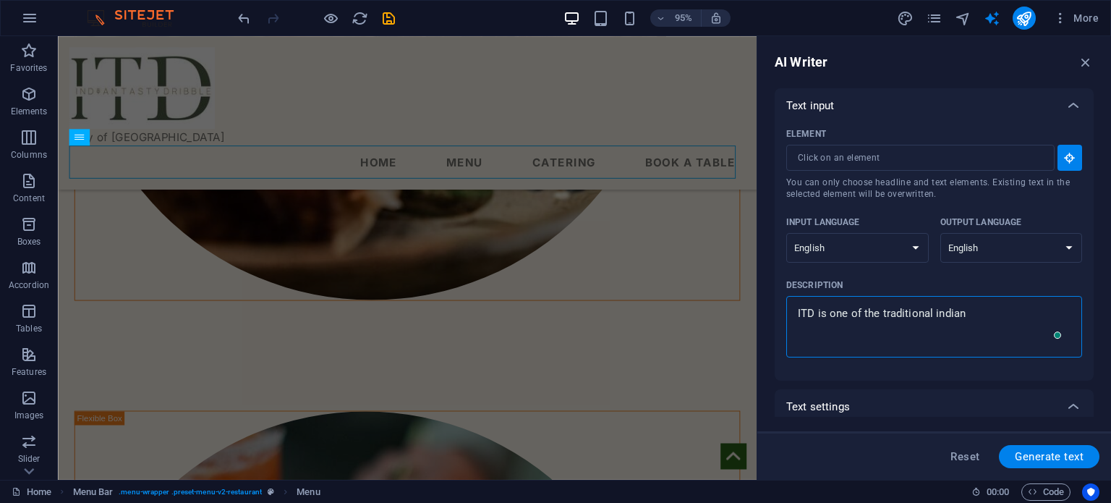
type textarea "ITD is one of the traditional indian a"
type textarea "x"
type textarea "ITD is one of the traditional indian at"
type textarea "x"
type textarea "ITD is one of the traditional indian ata"
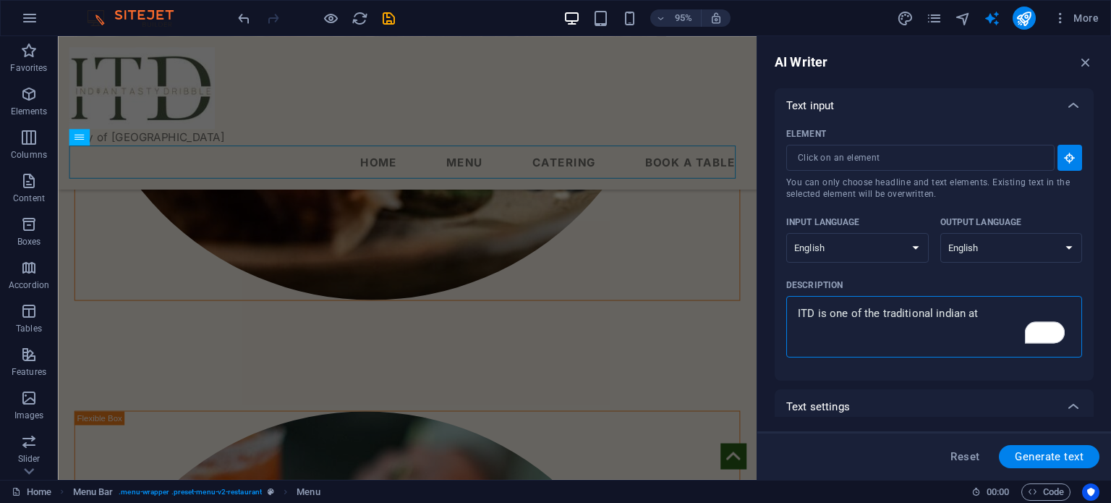
type textarea "x"
type textarea "ITD is one of the traditional indian atan"
type textarea "x"
type textarea "ITD is one of the traditional indian atant"
type textarea "x"
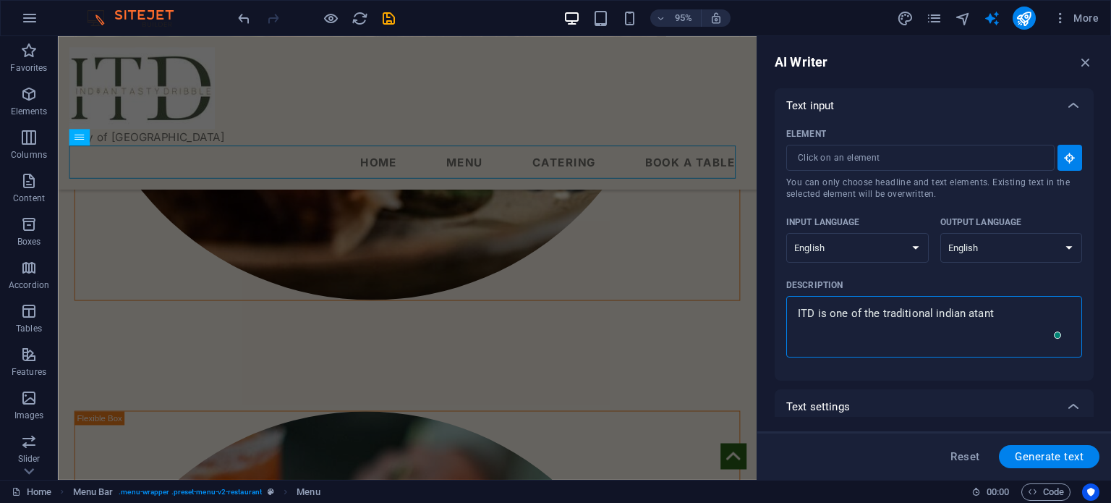
type textarea "ITD is one of the traditional indian atanti"
type textarea "x"
type textarea "ITD is one of the traditional indian atantic"
type textarea "x"
type textarea "ITD is one of the traditional indian atantick"
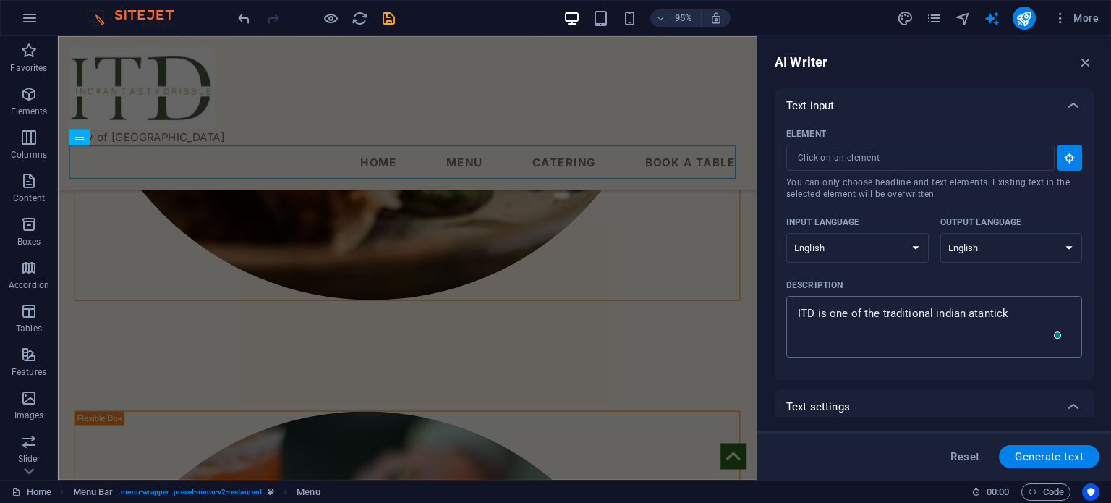
type textarea "x"
type textarea "ITD is one of the traditional indian atantick"
type textarea "x"
type textarea "ITD is one of the traditional indian atantick"
type textarea "x"
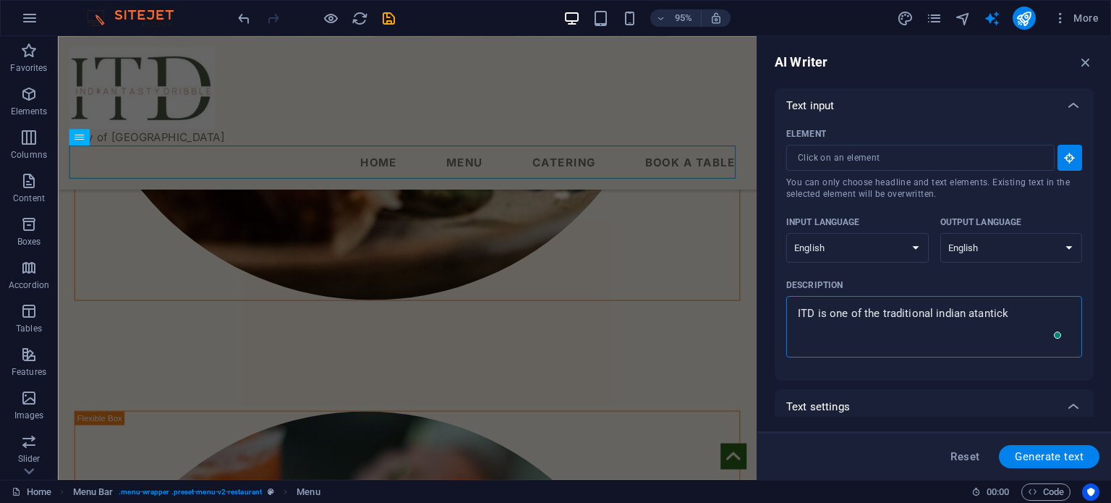
type textarea "ITD is one of the traditional indian atantic"
type textarea "x"
type textarea "ITD is one of the traditional indian atanti"
type textarea "x"
type textarea "ITD is one of the traditional indian atant"
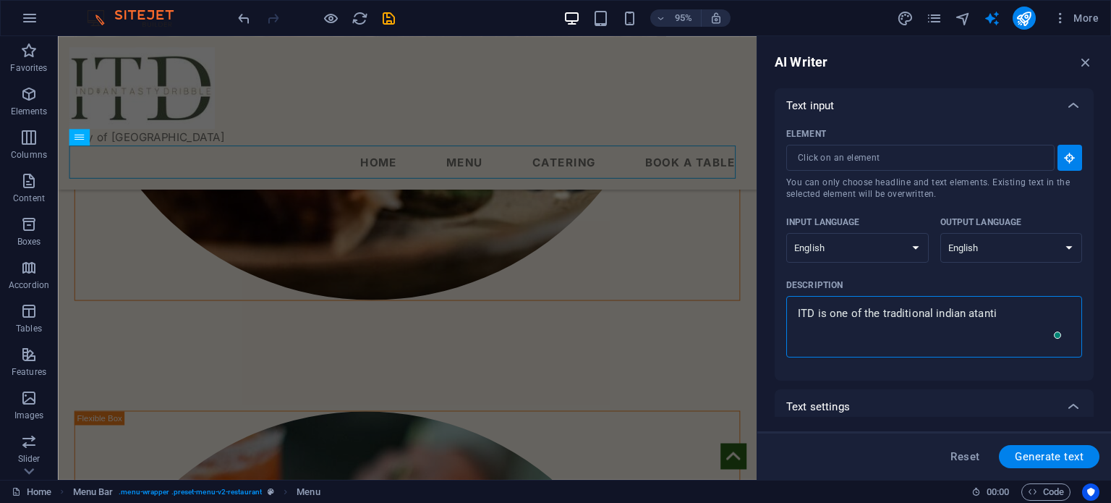
type textarea "x"
type textarea "ITD is one of the traditional indian atan"
type textarea "x"
type textarea "ITD is one of the traditional indian ata"
type textarea "x"
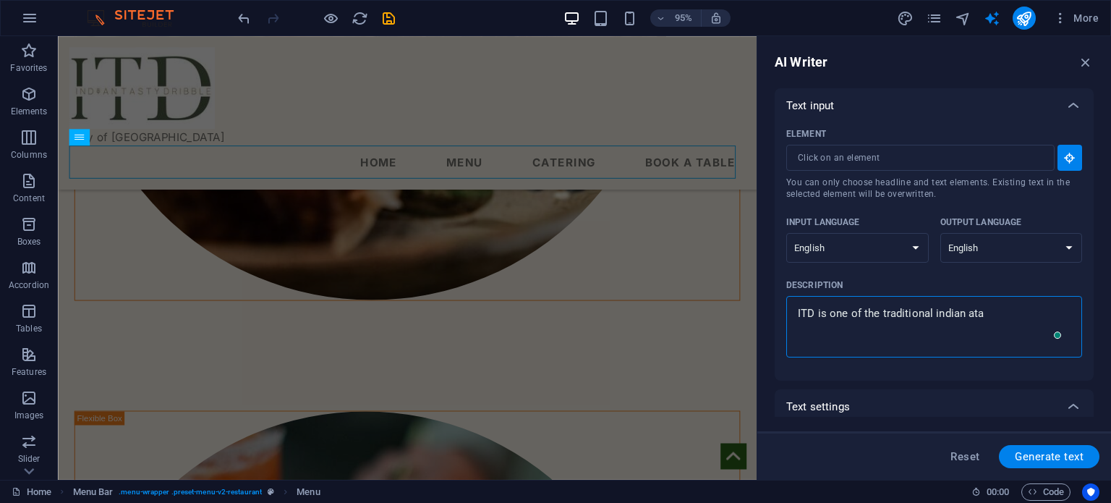
type textarea "ITD is one of the traditional indian at"
type textarea "x"
click at [885, 328] on textarea "ITD is one of the traditional indian authentic healthy food" at bounding box center [934, 326] width 281 height 47
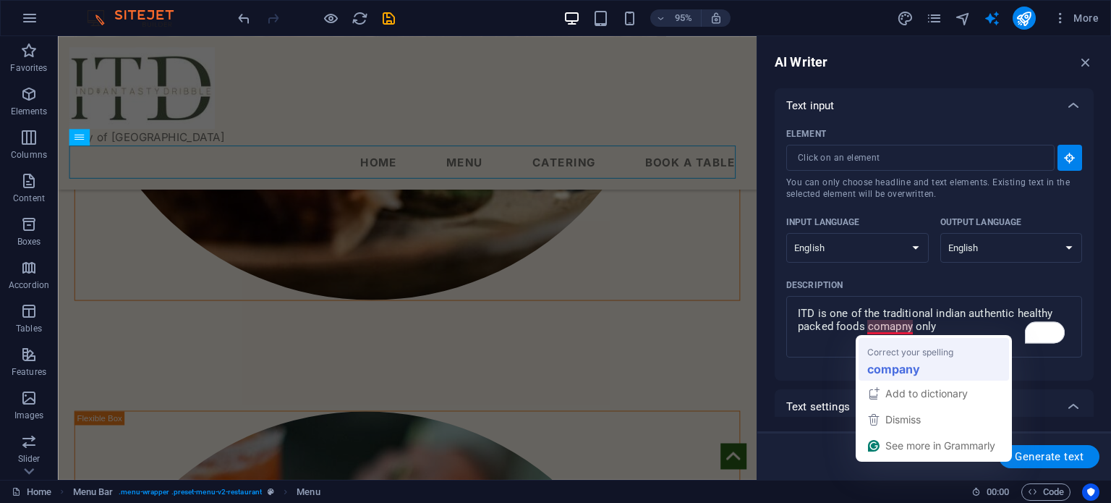
click at [908, 359] on html "[DOMAIN_NAME] Home Favorites Elements Columns Content Boxes Accordion Tables Fe…" at bounding box center [555, 251] width 1111 height 503
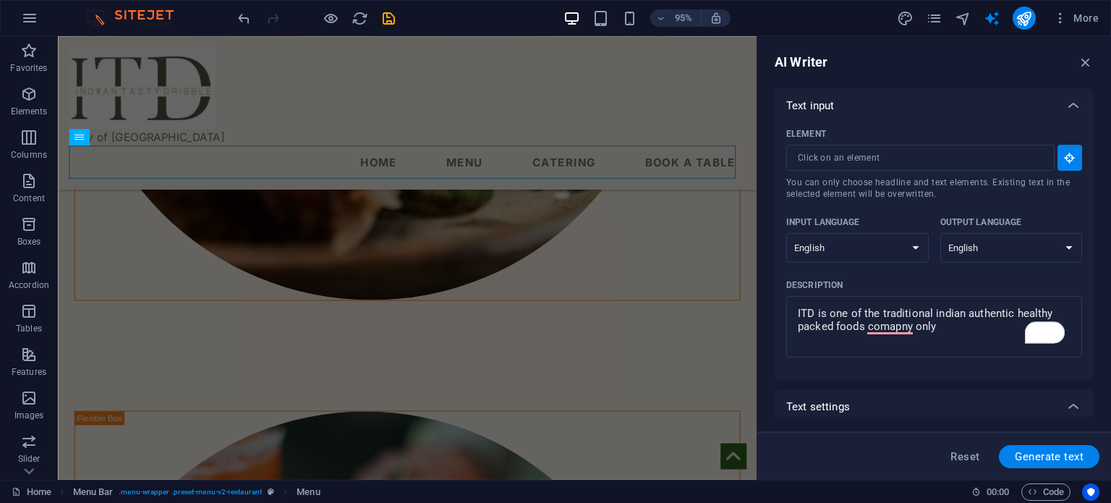
click at [908, 359] on div "Element ​ You can only choose headline and text elements. Existing text in the …" at bounding box center [934, 246] width 296 height 246
click at [946, 334] on textarea "ITD is one of the traditional indian authentic healthy packed foods company only" at bounding box center [934, 326] width 281 height 47
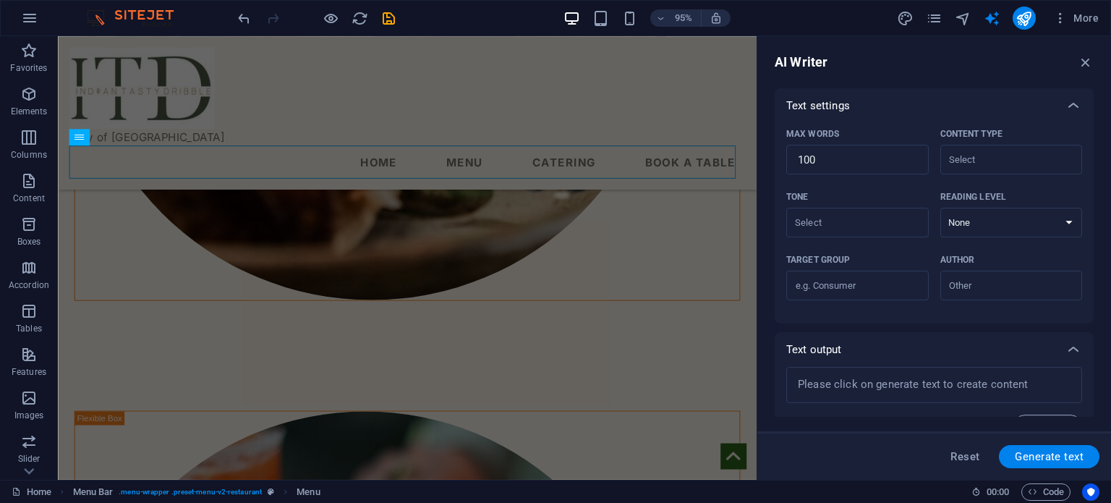
scroll to position [333, 0]
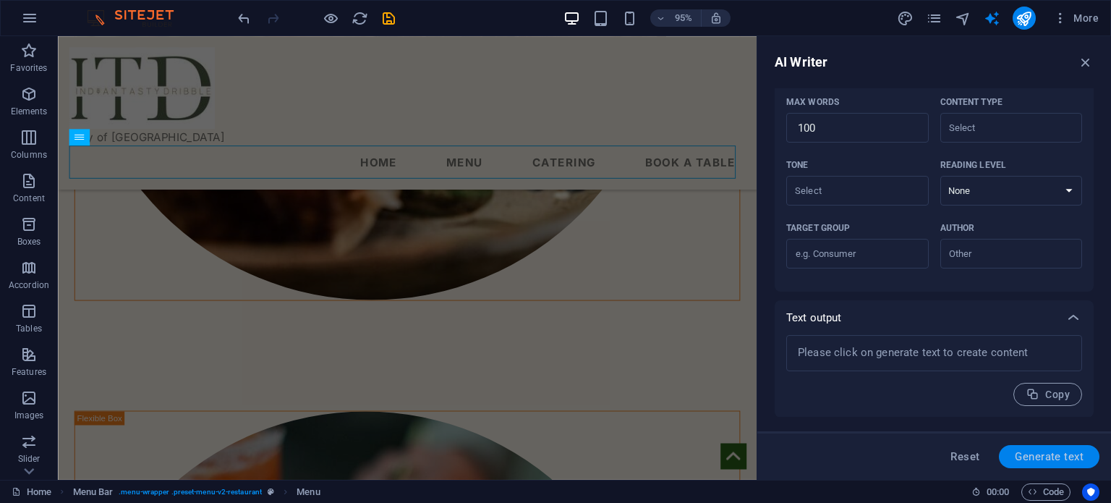
click at [1050, 455] on span "Generate text" at bounding box center [1049, 457] width 69 height 12
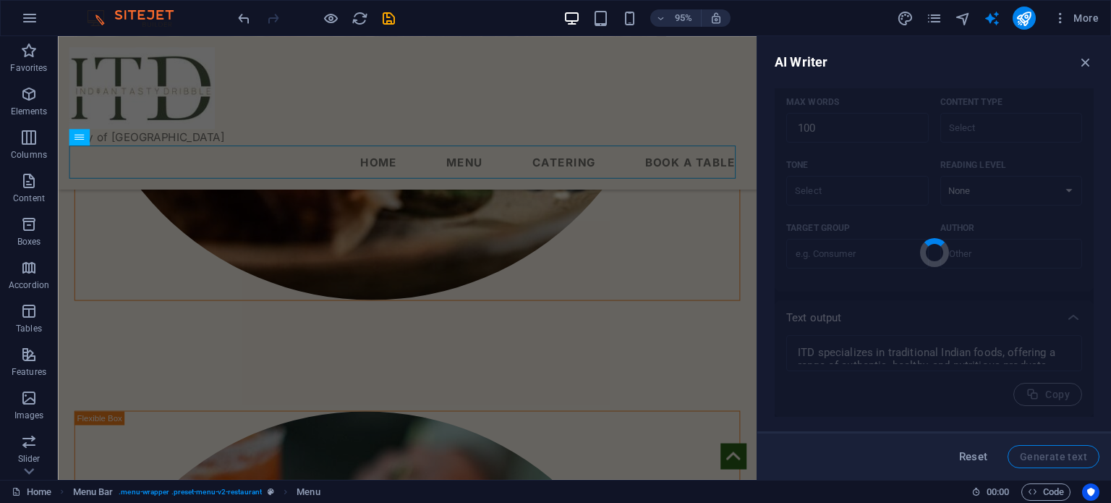
scroll to position [524, 0]
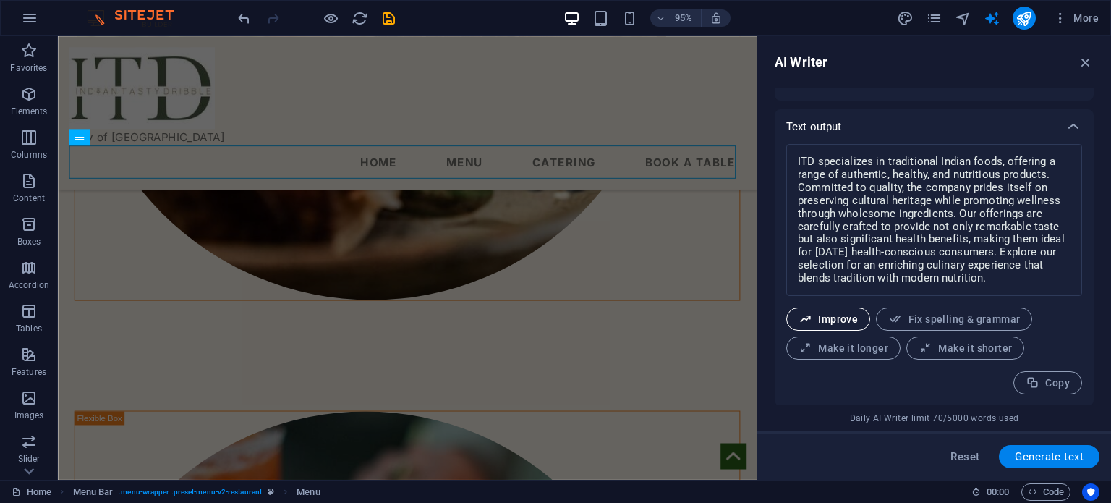
click at [840, 315] on span "Improve" at bounding box center [828, 320] width 59 height 14
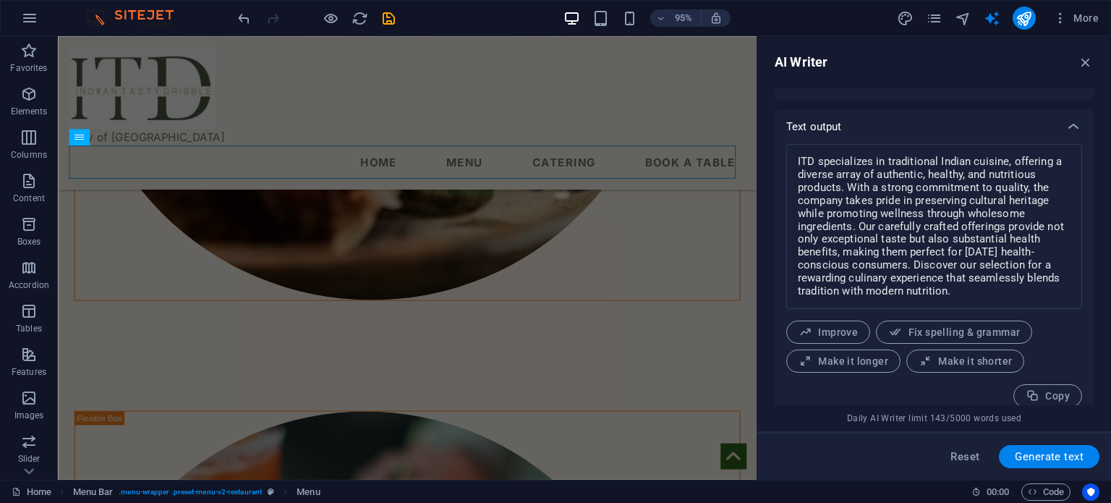
scroll to position [537, 0]
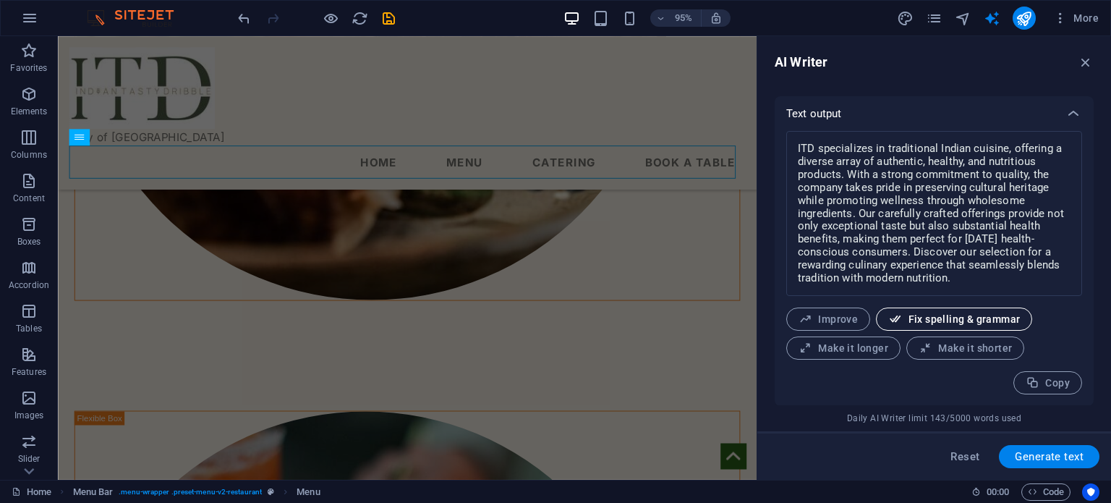
click at [995, 320] on span "Fix spelling & grammar" at bounding box center [954, 320] width 132 height 14
click at [1039, 456] on span "Generate text" at bounding box center [1049, 457] width 69 height 12
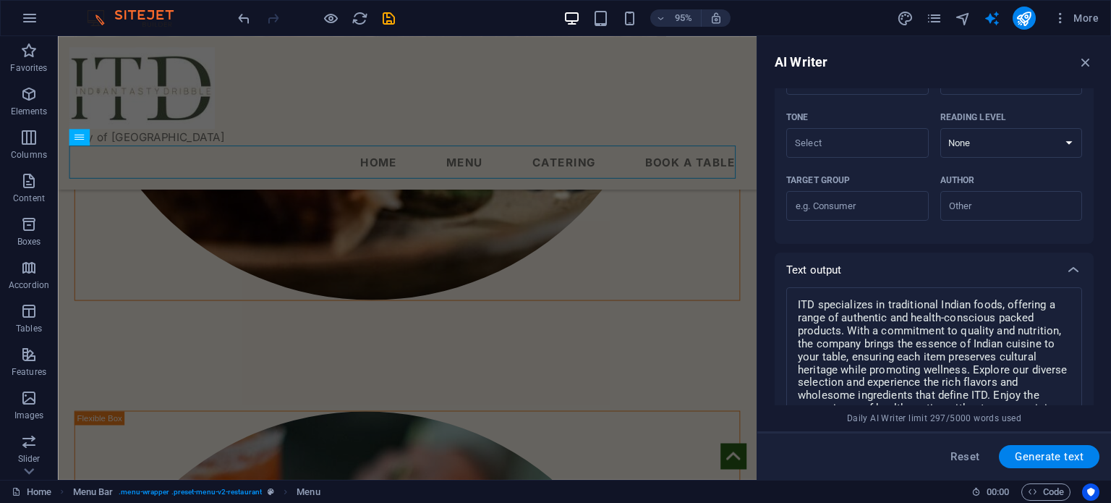
scroll to position [550, 0]
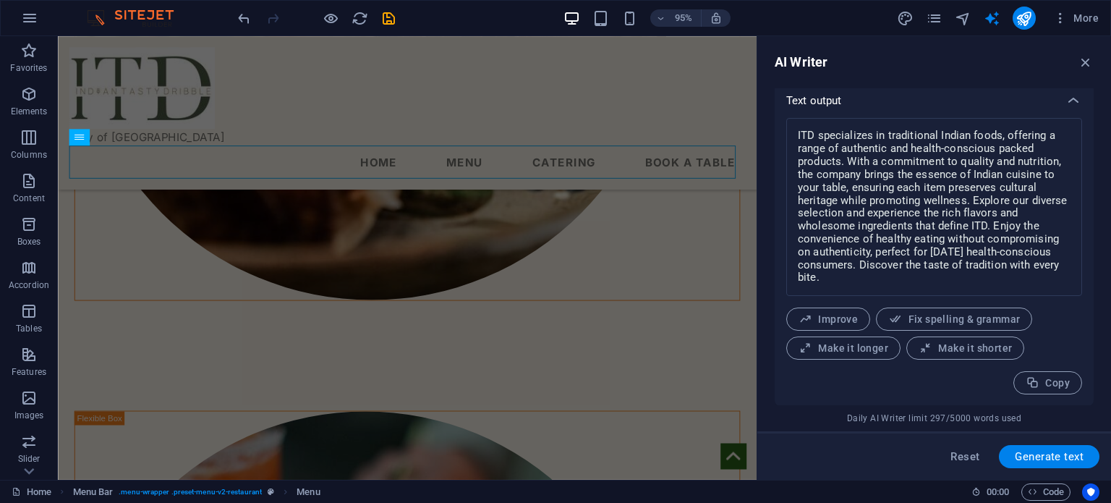
click at [1092, 416] on div "Daily AI Writer limit 297/5000 words used" at bounding box center [934, 418] width 319 height 12
click at [1038, 380] on span "Copy" at bounding box center [1048, 383] width 44 height 14
click at [1042, 386] on span "Copied" at bounding box center [1043, 383] width 54 height 14
click at [980, 234] on textarea "ITD specializes in traditional Indian foods, offering a range of authentic and …" at bounding box center [934, 206] width 281 height 163
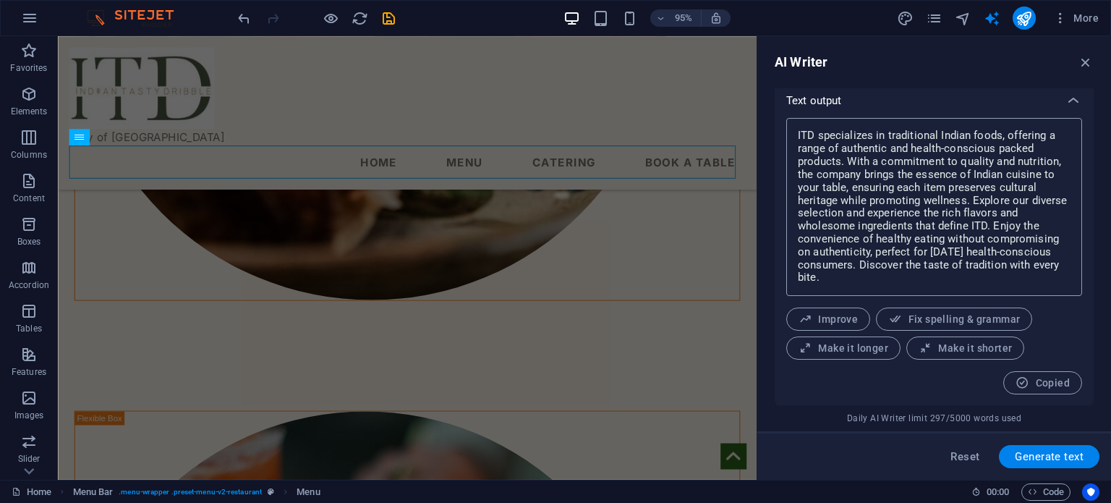
click at [980, 234] on textarea "ITD specializes in traditional Indian foods, offering a range of authentic and …" at bounding box center [934, 206] width 281 height 163
click at [1024, 277] on textarea "ITD specializes in traditional Indian foods, offering a range of authentic and …" at bounding box center [934, 206] width 281 height 163
click at [1090, 59] on icon "button" at bounding box center [1086, 62] width 16 height 16
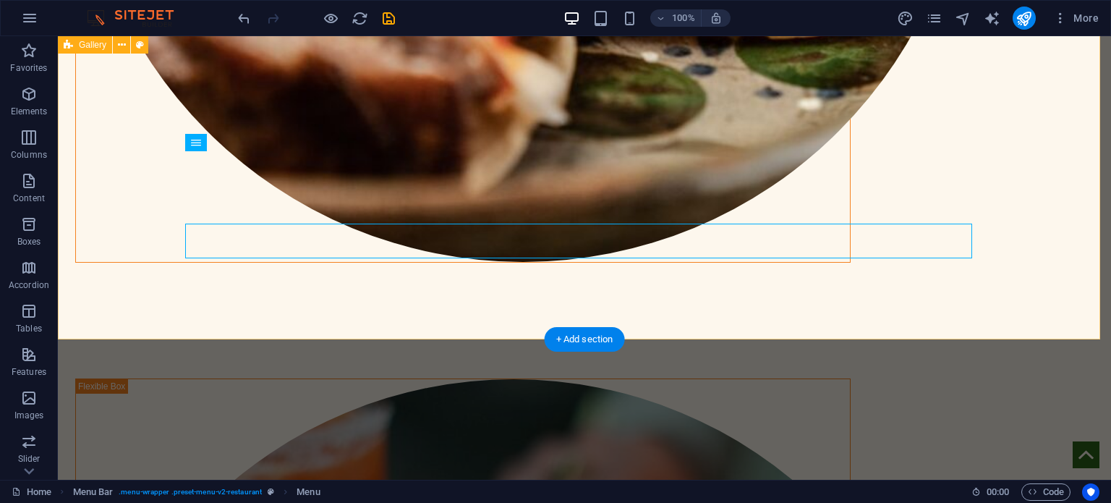
scroll to position [0, 0]
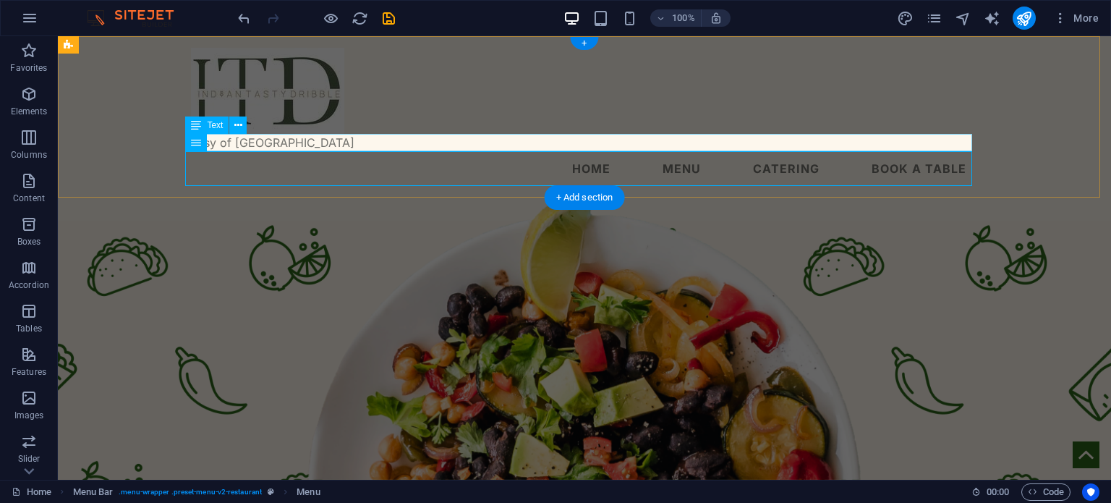
click at [250, 144] on div "Tasy of [GEOGRAPHIC_DATA]" at bounding box center [584, 142] width 787 height 17
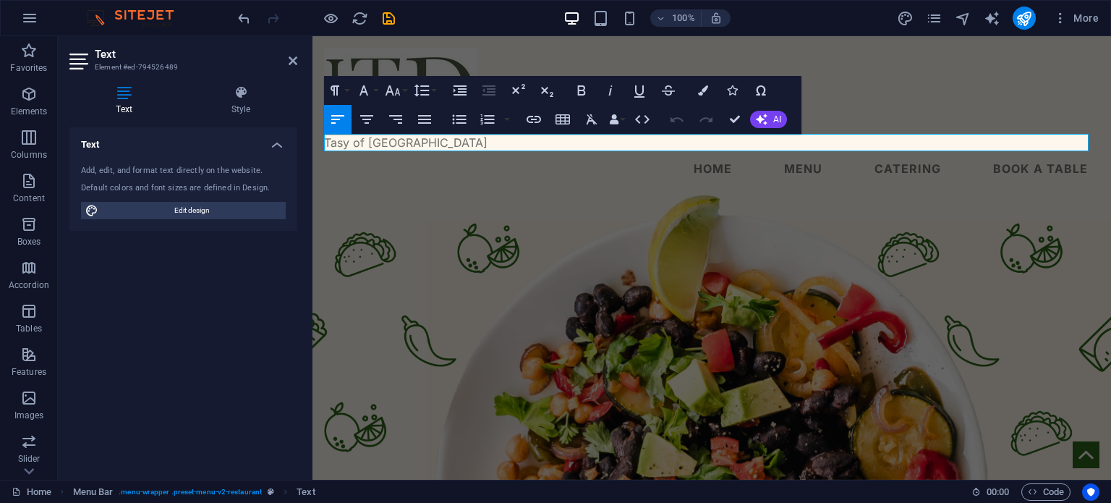
click at [250, 144] on h4 "Text" at bounding box center [183, 140] width 228 height 26
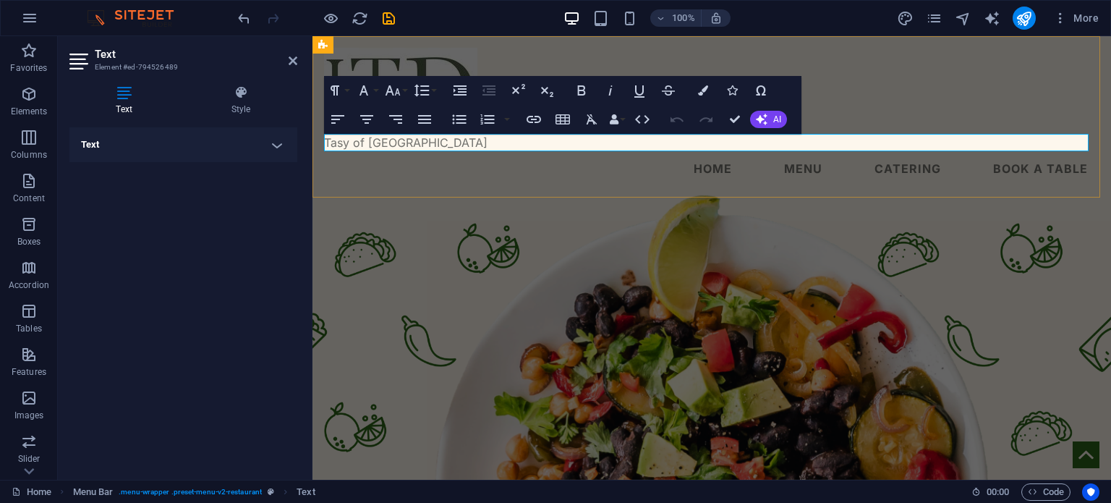
click at [412, 138] on p "Tasy of [GEOGRAPHIC_DATA]" at bounding box center [711, 142] width 775 height 17
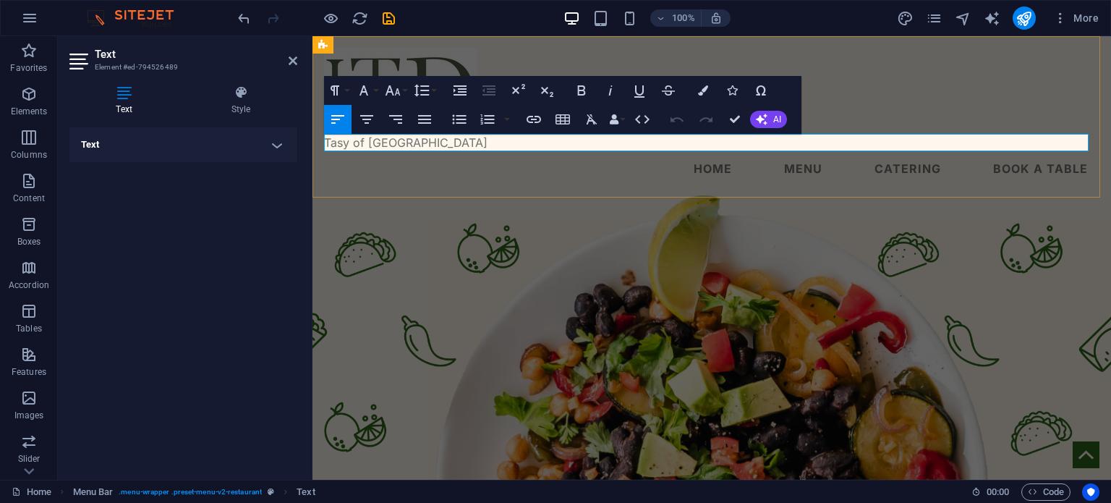
click at [412, 138] on p "Tasy of [GEOGRAPHIC_DATA]" at bounding box center [711, 142] width 775 height 17
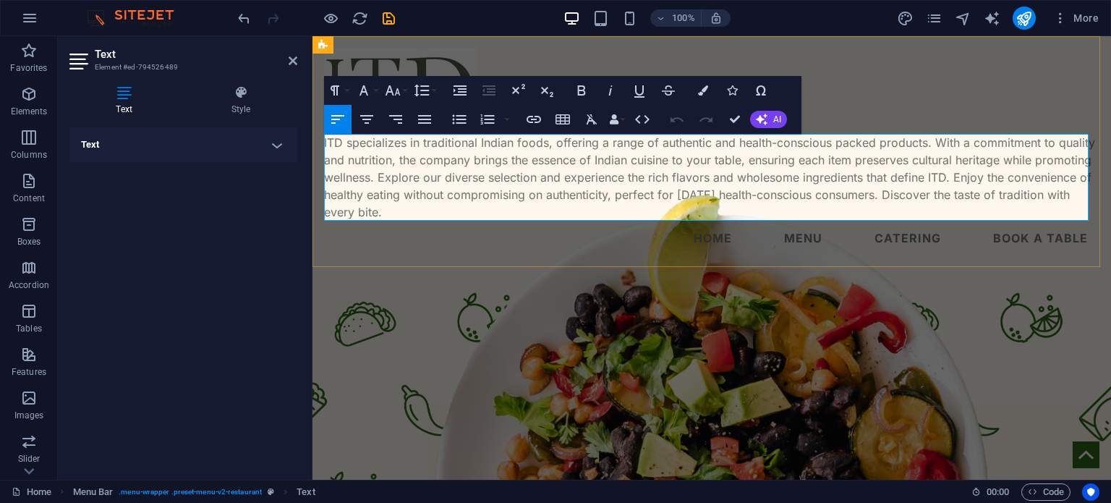
scroll to position [7560, 2]
click at [880, 100] on div "ITD specializes in traditional Indian foods, offering a range of authentic and …" at bounding box center [712, 151] width 799 height 231
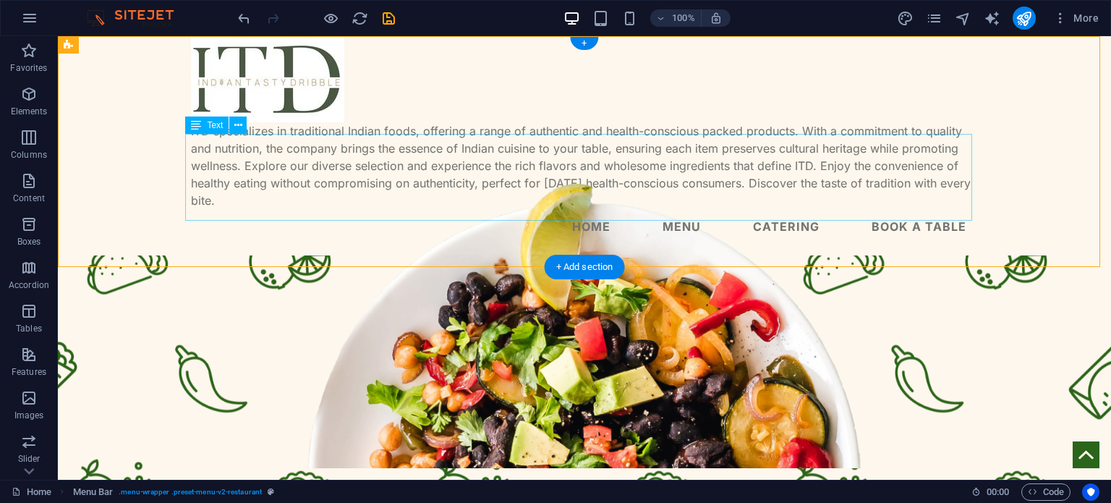
scroll to position [0, 0]
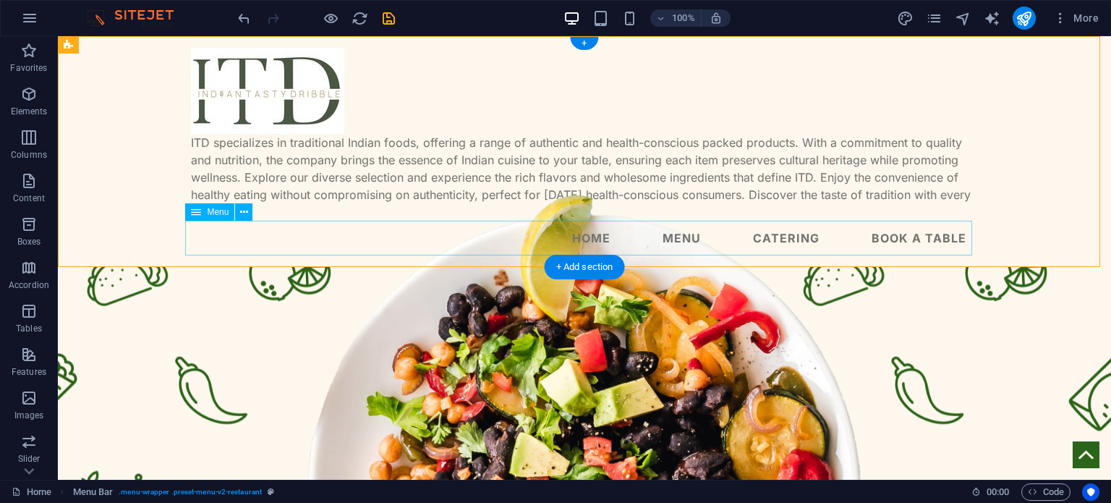
click at [589, 237] on nav "Home Menu Catering Book a table" at bounding box center [584, 238] width 787 height 35
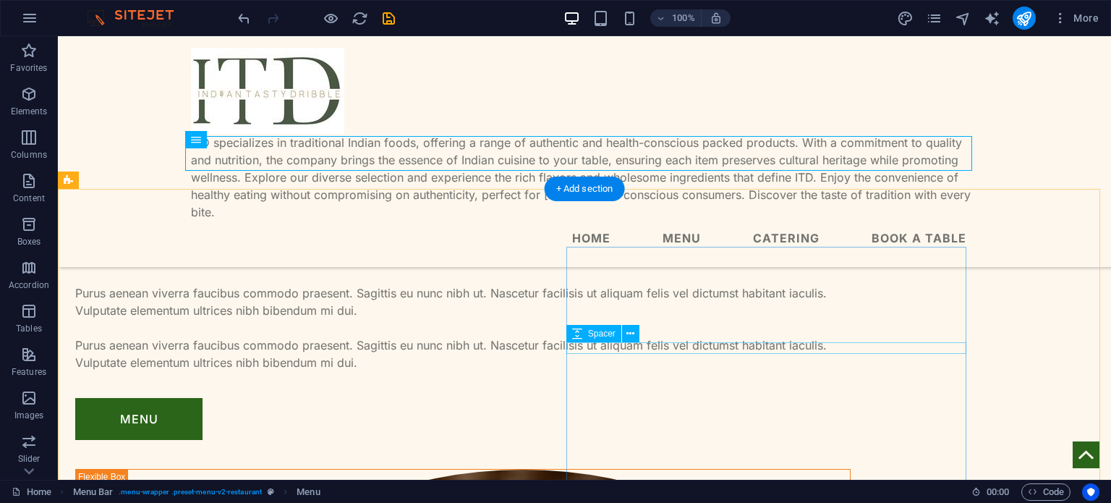
scroll to position [1013, 0]
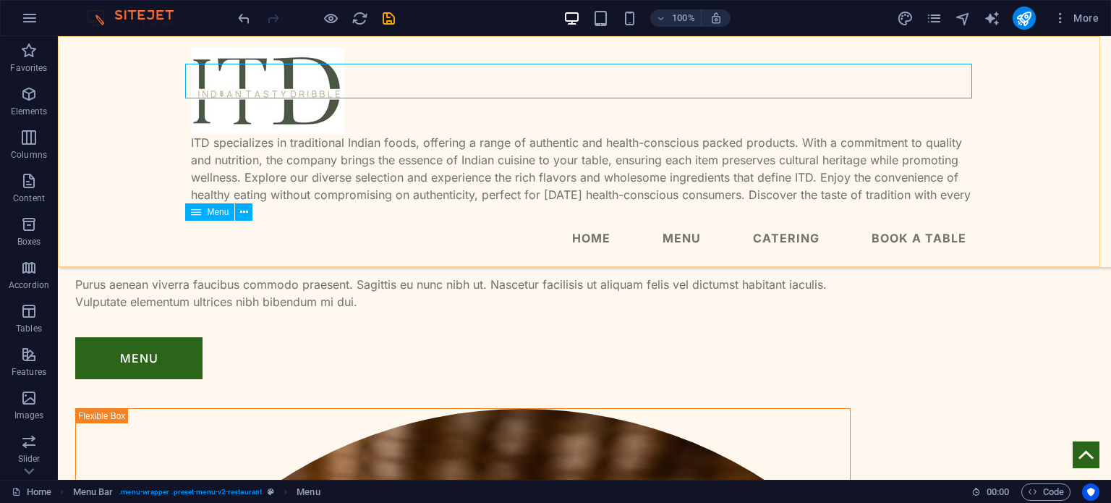
click at [772, 239] on nav "Home Menu Catering Book a table" at bounding box center [584, 238] width 787 height 35
click at [676, 236] on nav "Home Menu Catering Book a table" at bounding box center [584, 238] width 787 height 35
click at [421, 236] on nav "Home Menu Catering Book a table" at bounding box center [584, 238] width 787 height 35
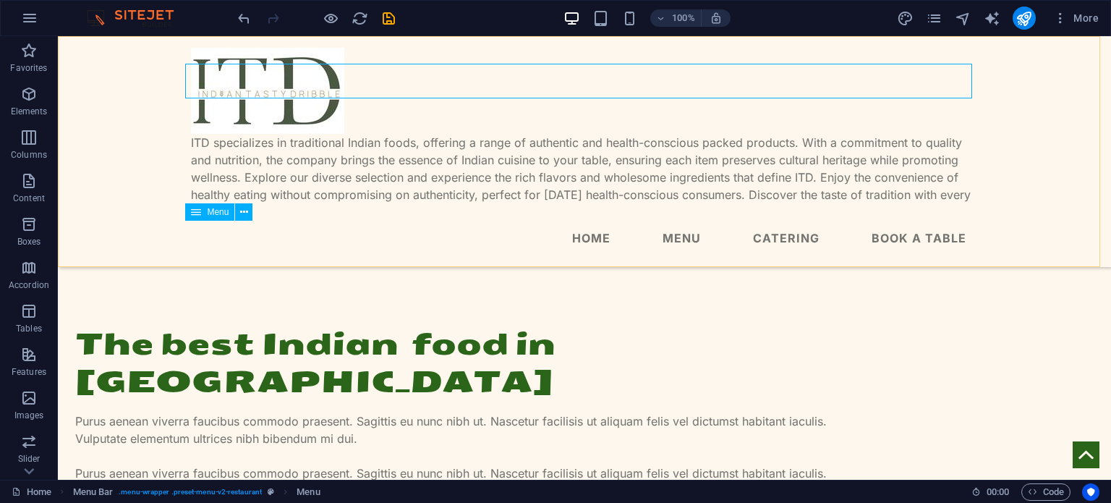
select select
select select "1"
select select
select select "2"
select select
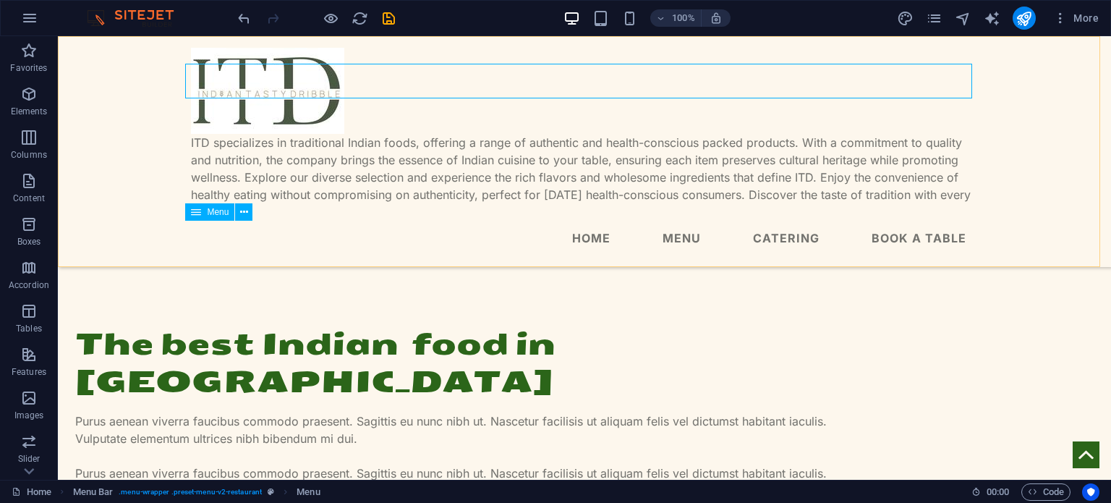
select select "3"
select select
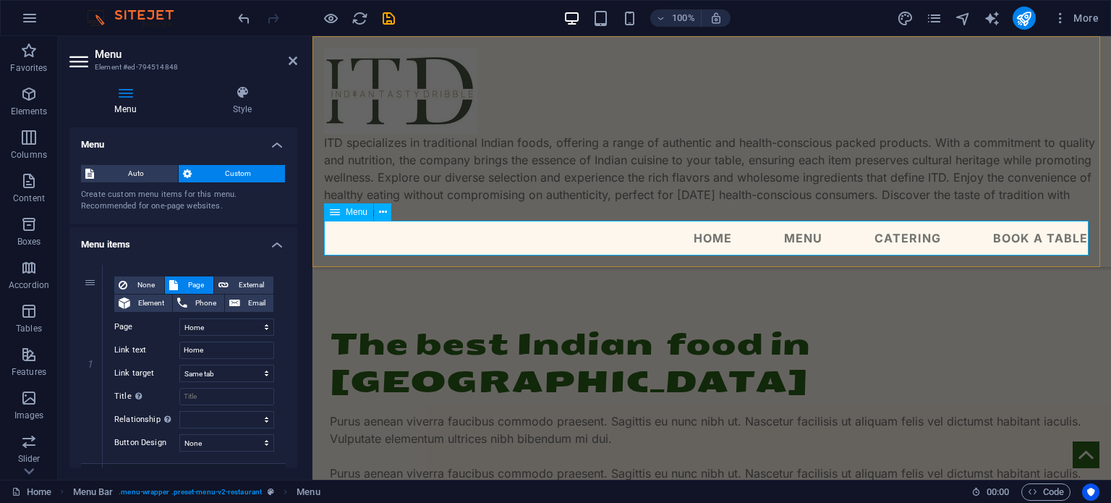
scroll to position [1007, 0]
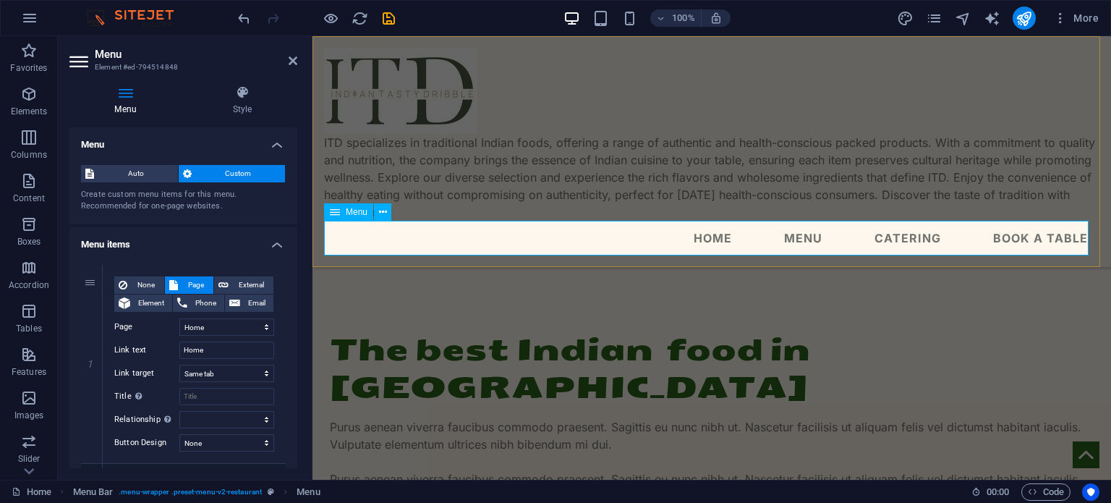
click at [794, 236] on nav "Home Menu Catering Book a table" at bounding box center [711, 238] width 775 height 35
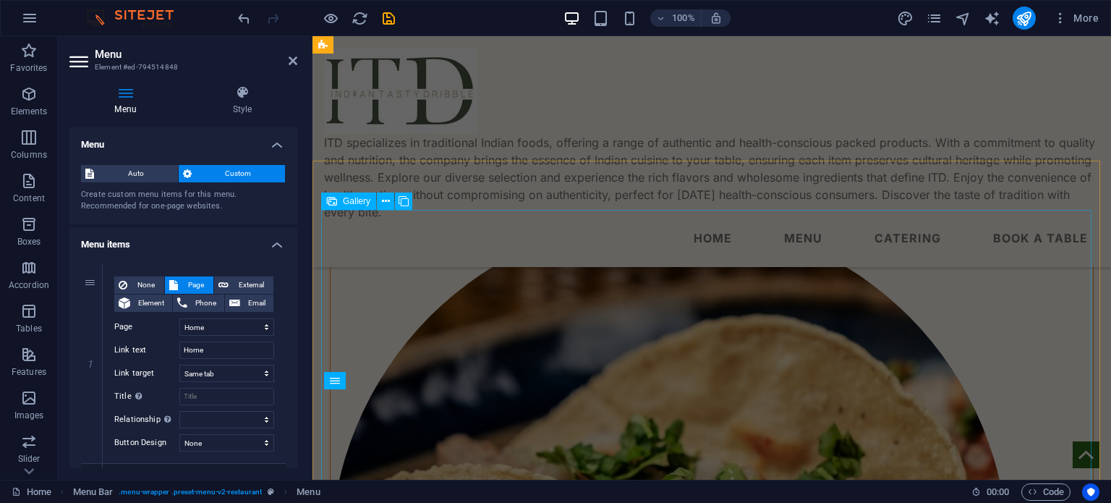
scroll to position [1381, 0]
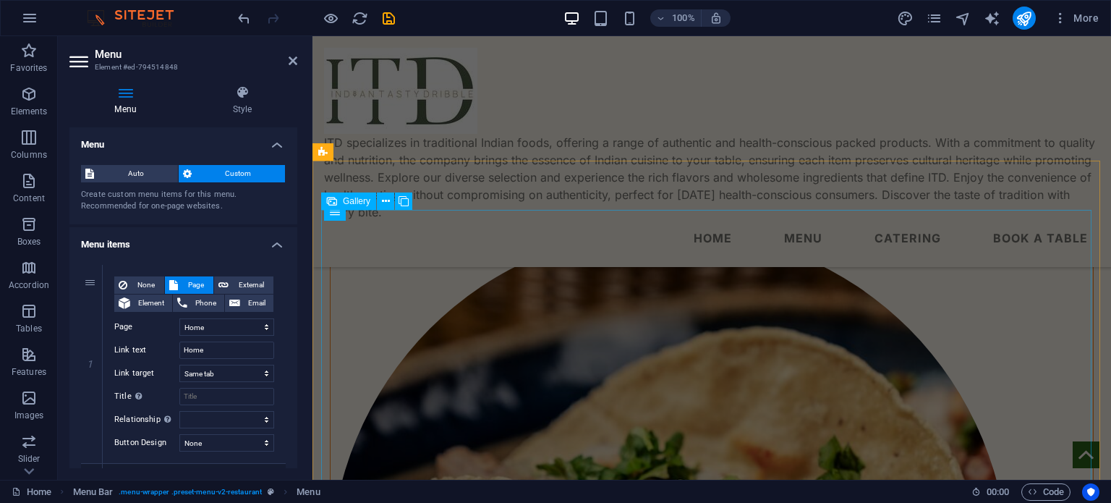
select select "4"
select select "px"
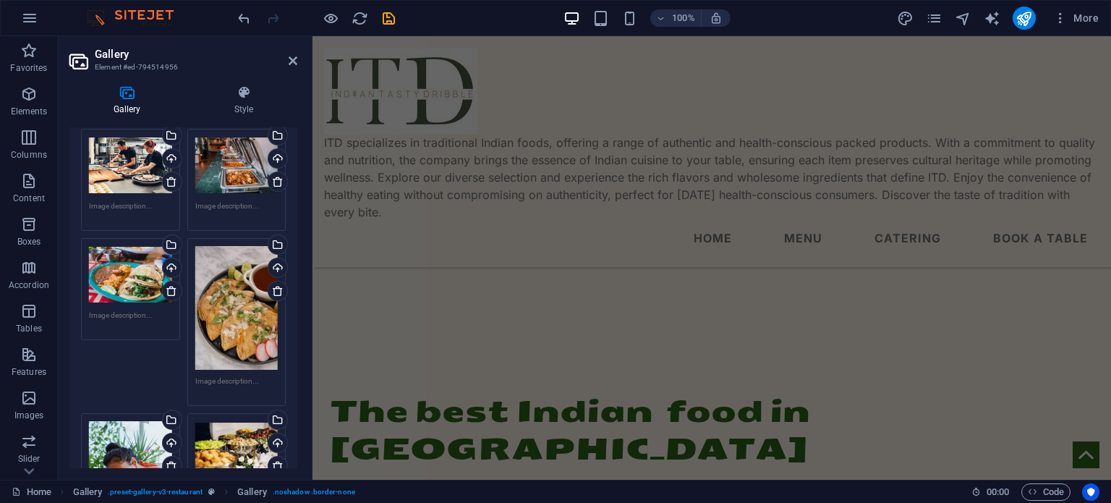
scroll to position [0, 0]
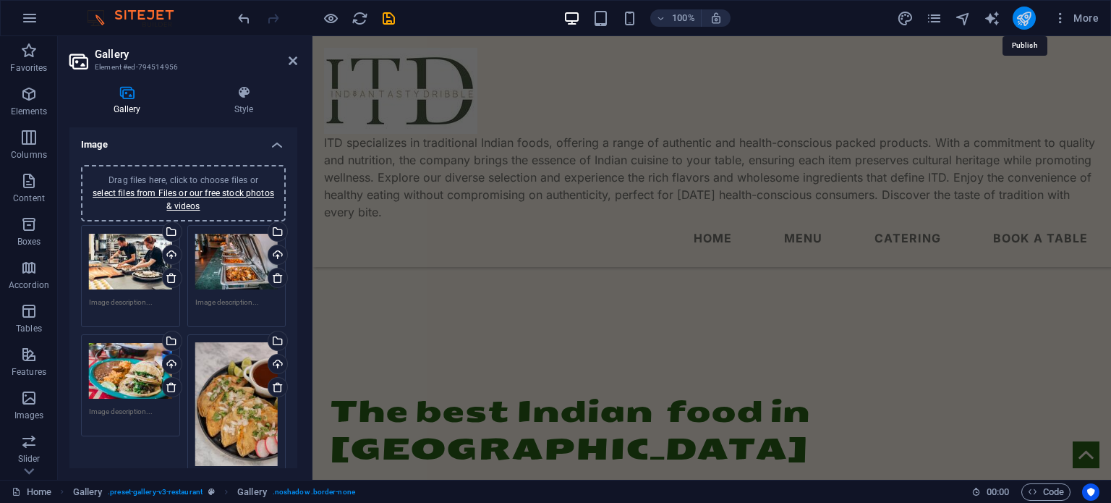
click at [1024, 22] on icon "publish" at bounding box center [1024, 18] width 17 height 17
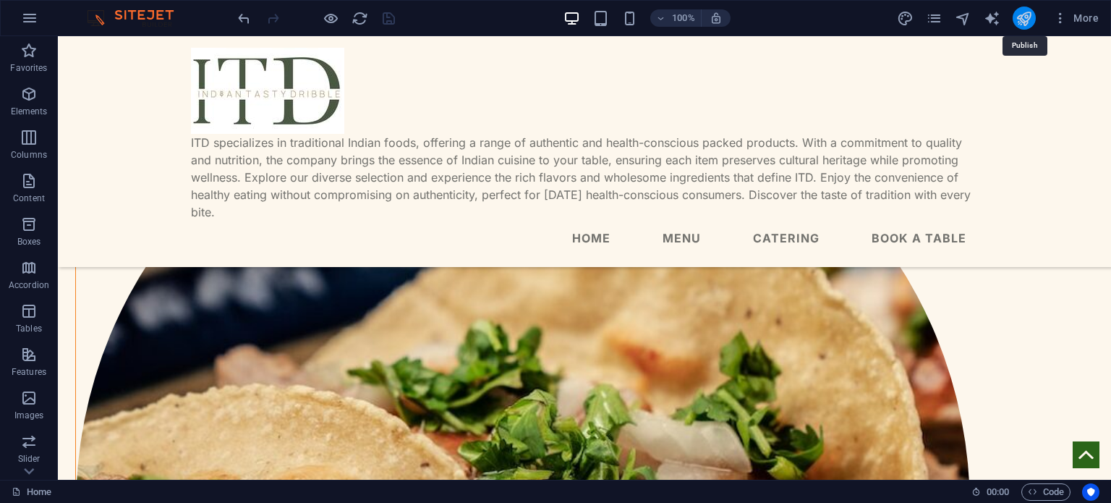
click at [1027, 20] on icon "publish" at bounding box center [1024, 18] width 17 height 17
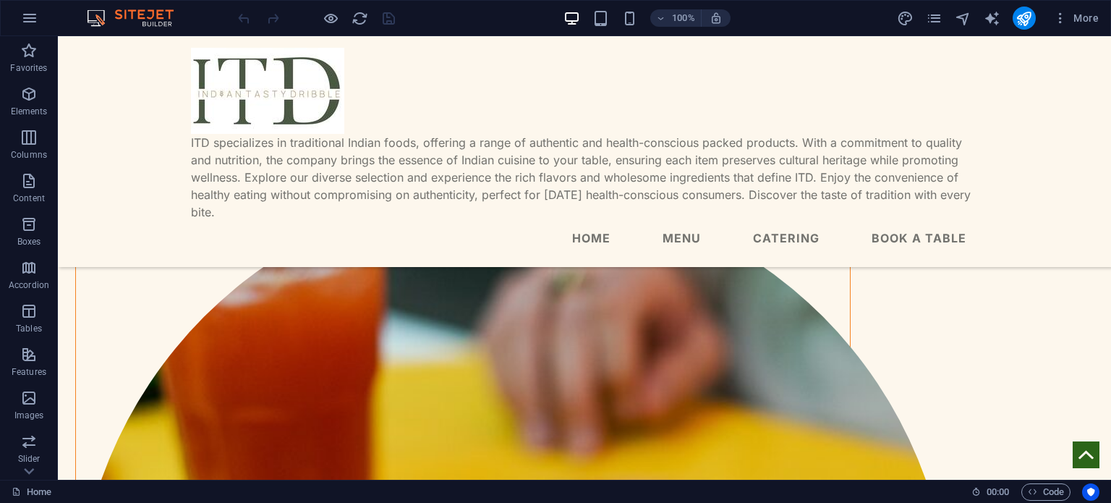
scroll to position [2970, 0]
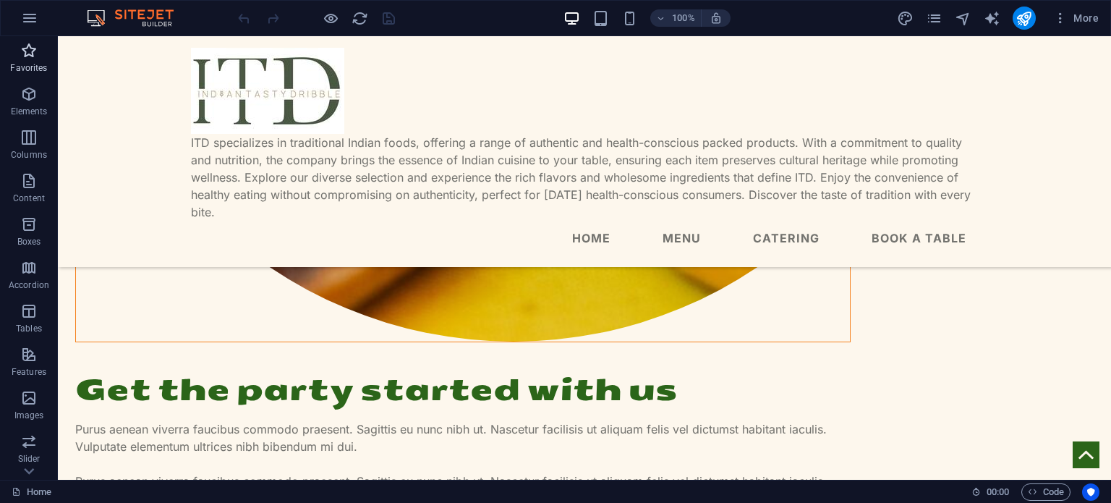
click at [35, 58] on icon "button" at bounding box center [28, 50] width 17 height 17
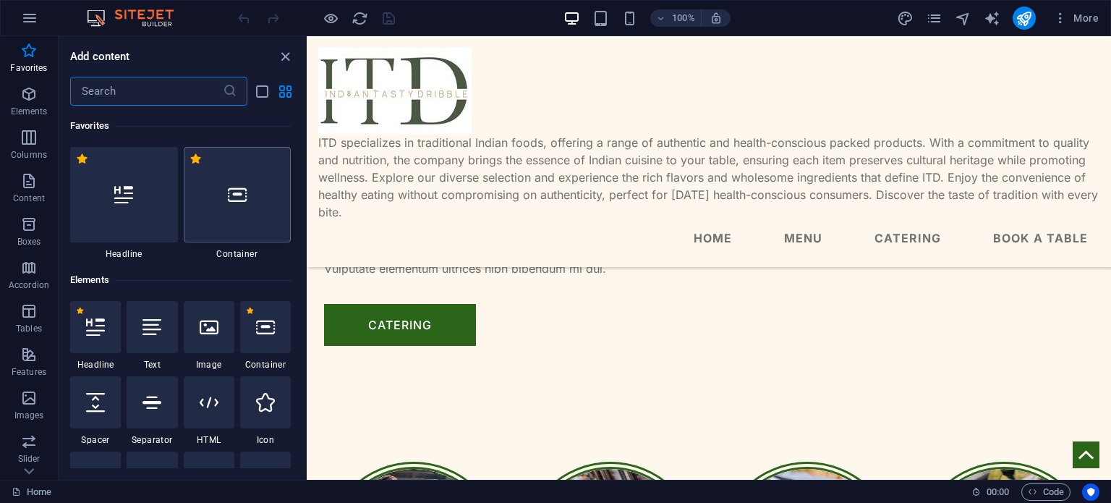
scroll to position [2946, 0]
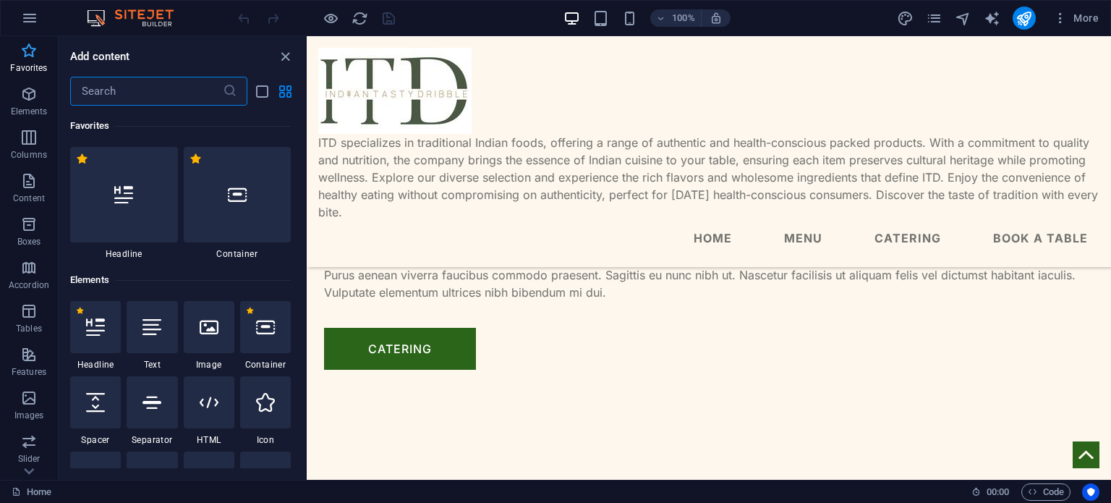
click at [22, 58] on icon "button" at bounding box center [28, 50] width 17 height 17
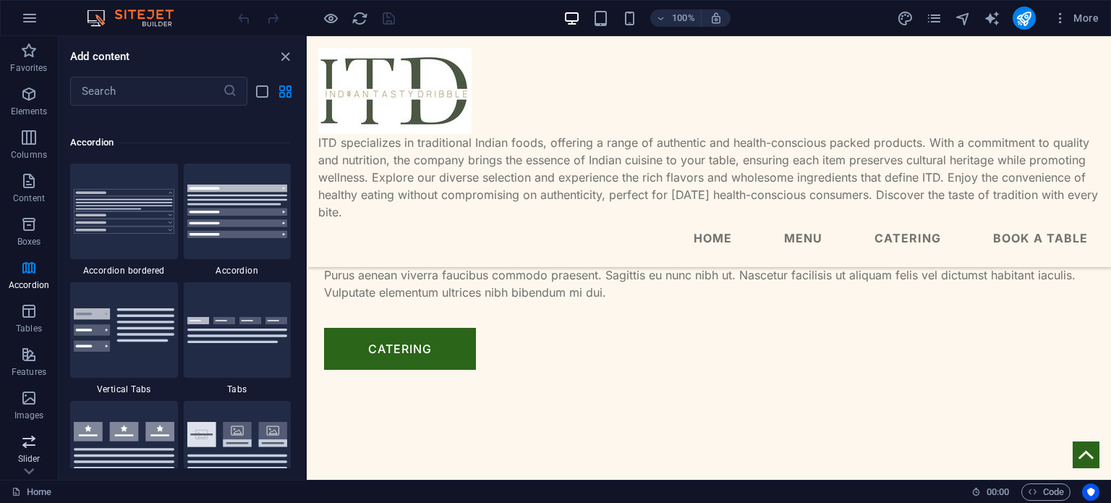
scroll to position [207, 0]
click at [28, 407] on icon "button" at bounding box center [28, 407] width 17 height 17
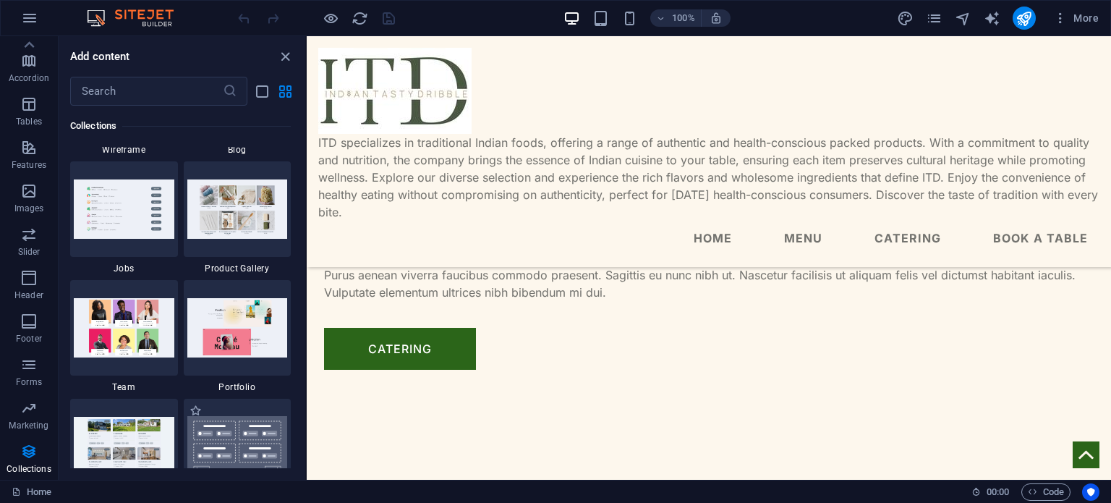
scroll to position [13369, 0]
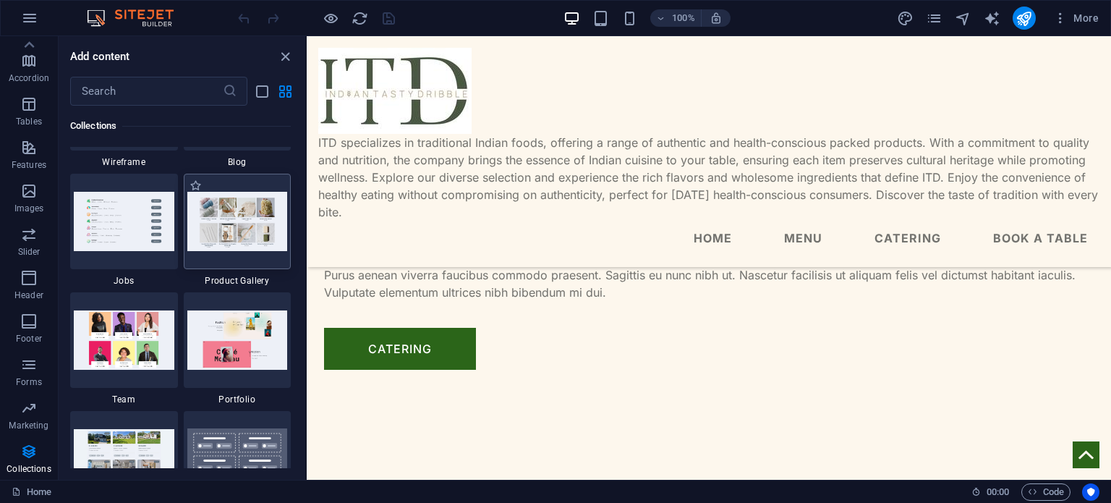
click at [261, 231] on img at bounding box center [237, 221] width 101 height 59
click at [234, 224] on img at bounding box center [237, 221] width 101 height 59
click at [229, 281] on span "Product Gallery" at bounding box center [238, 281] width 108 height 12
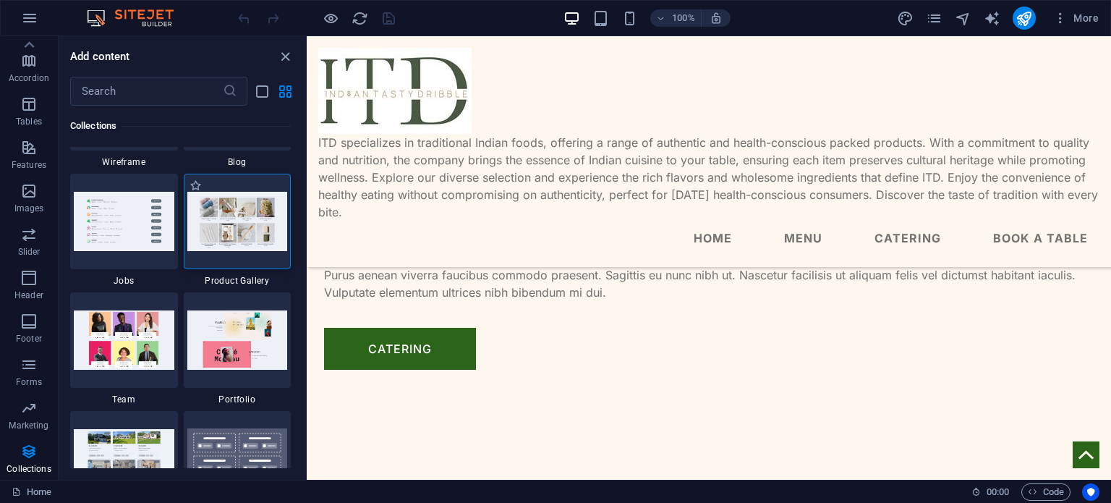
click at [229, 281] on span "Product Gallery" at bounding box center [238, 281] width 108 height 12
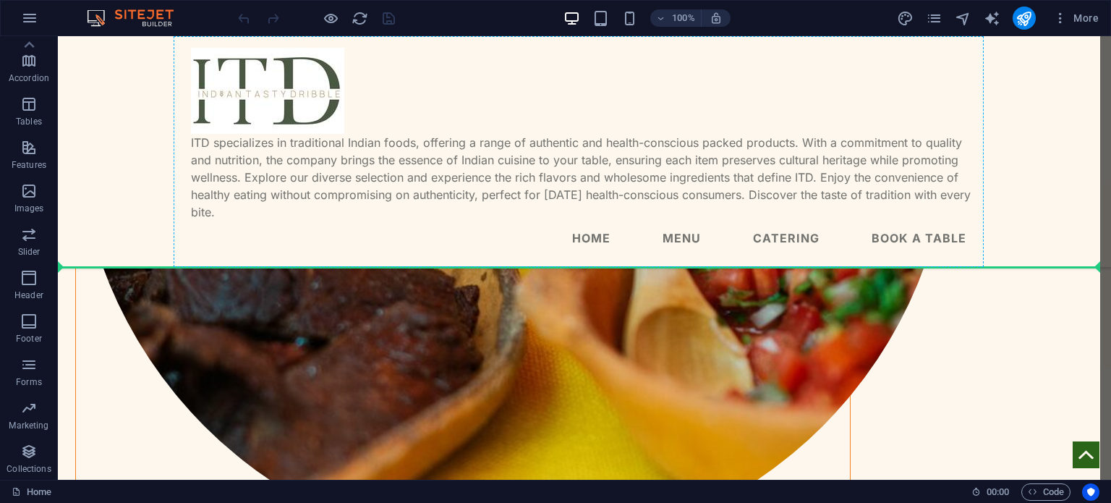
scroll to position [2970, 0]
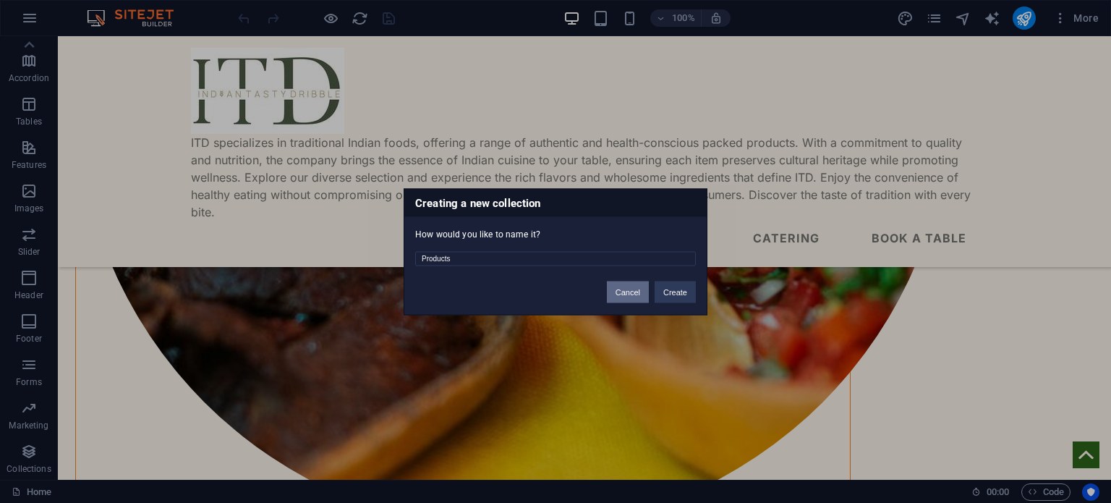
click at [632, 289] on button "Cancel" at bounding box center [628, 292] width 42 height 22
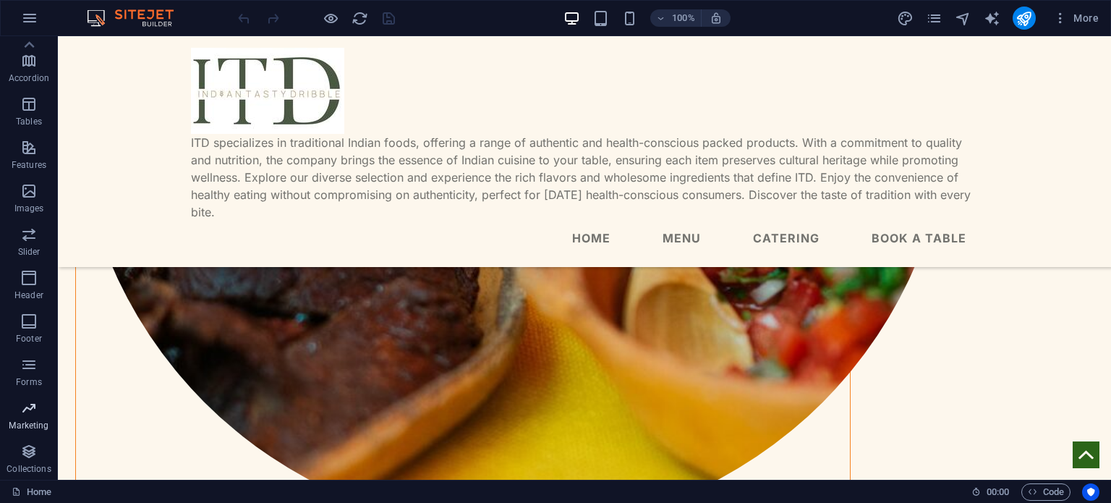
click at [26, 404] on icon "button" at bounding box center [28, 407] width 17 height 17
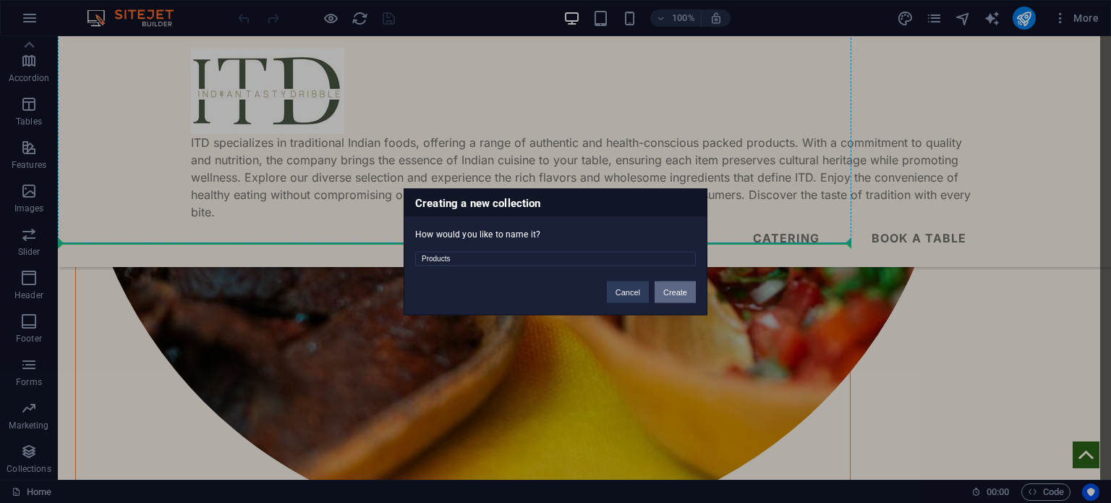
click at [666, 295] on button "Create" at bounding box center [675, 292] width 41 height 22
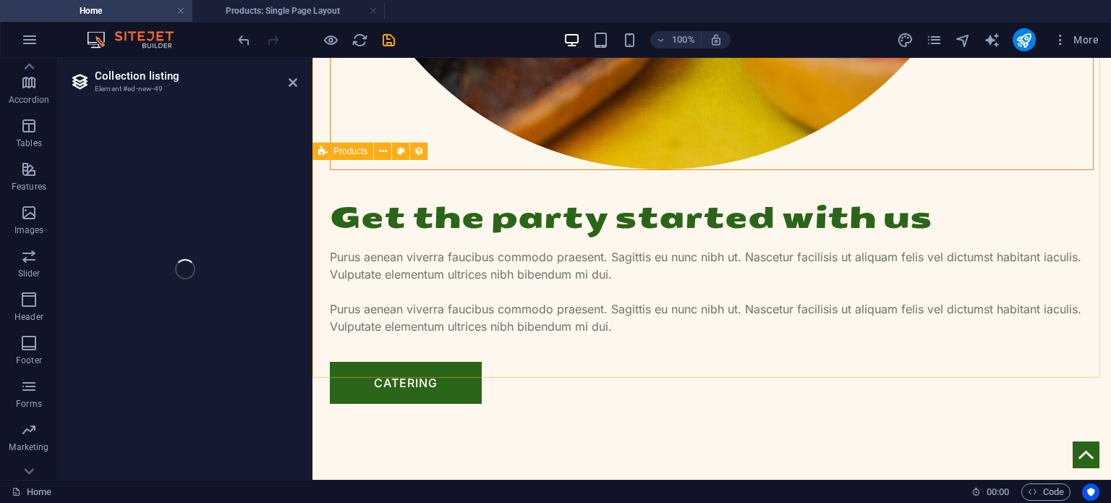
scroll to position [128, 0]
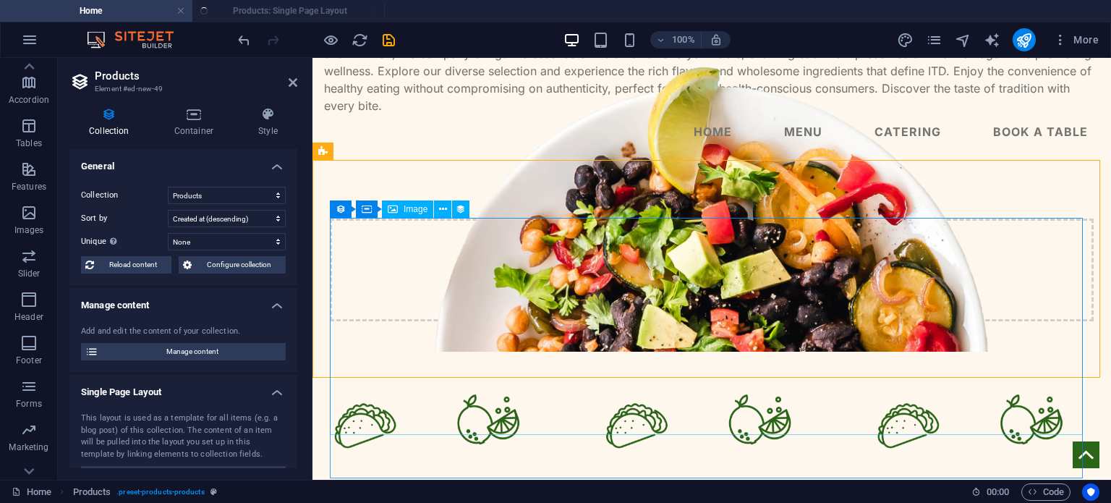
select select "createdAt_DESC"
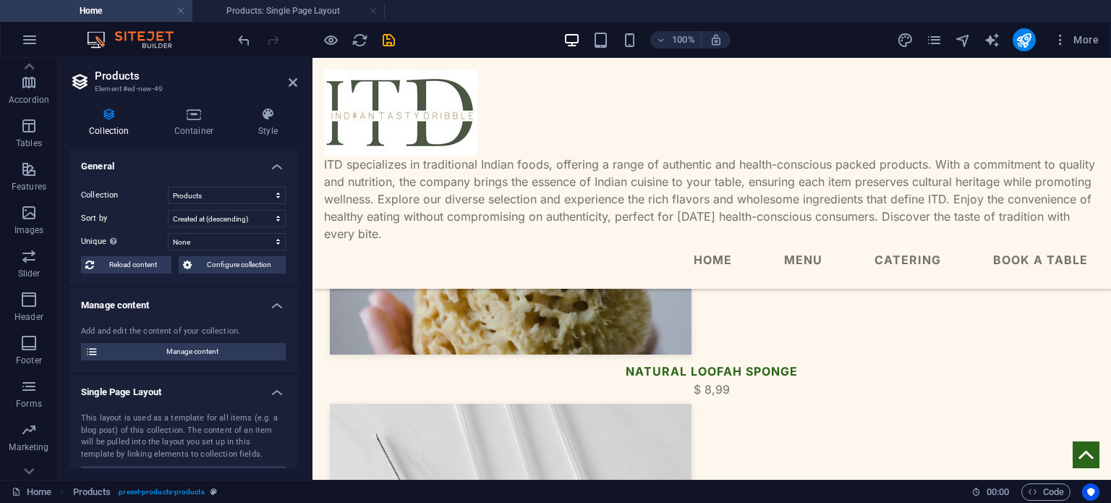
scroll to position [978, 0]
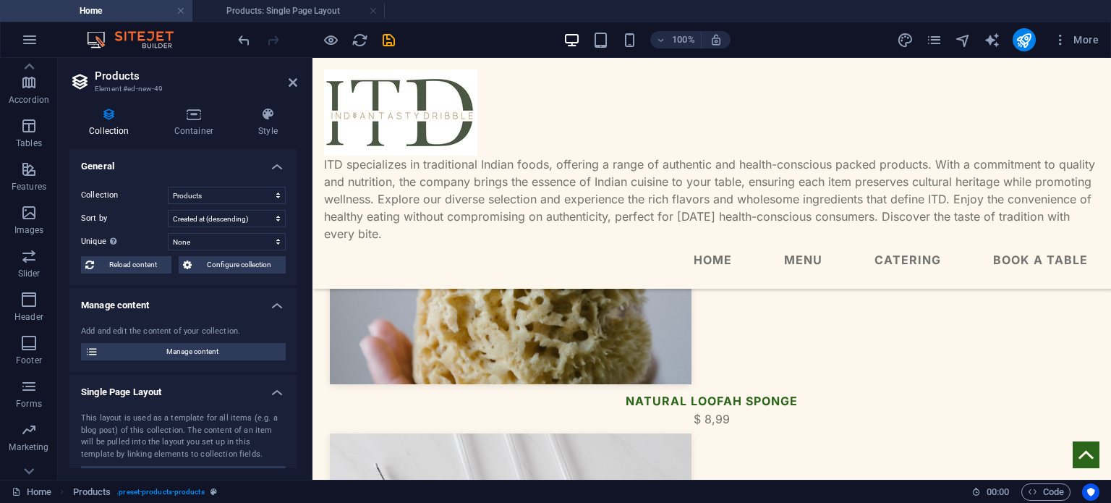
drag, startPoint x: 1105, startPoint y: 95, endPoint x: 1266, endPoint y: 88, distance: 160.8
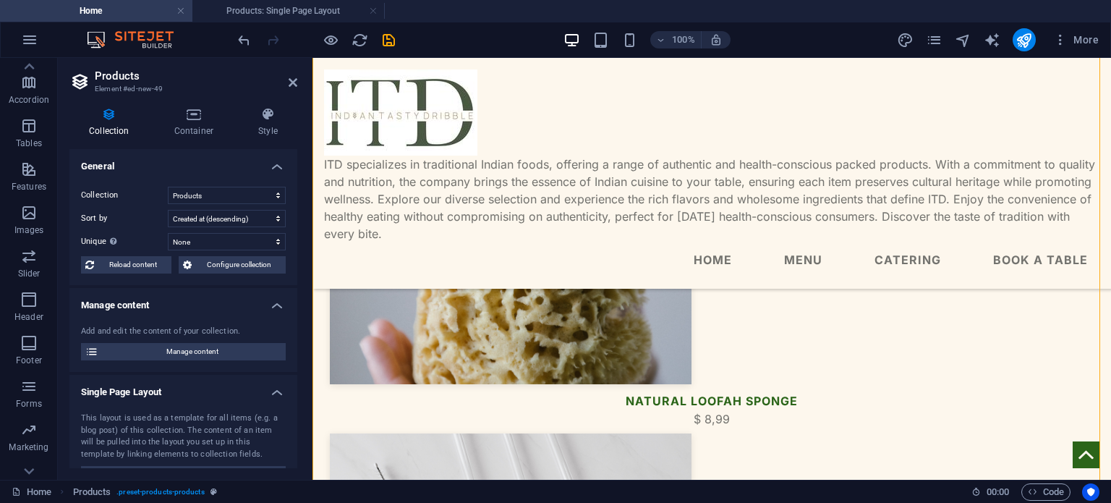
scroll to position [129, 0]
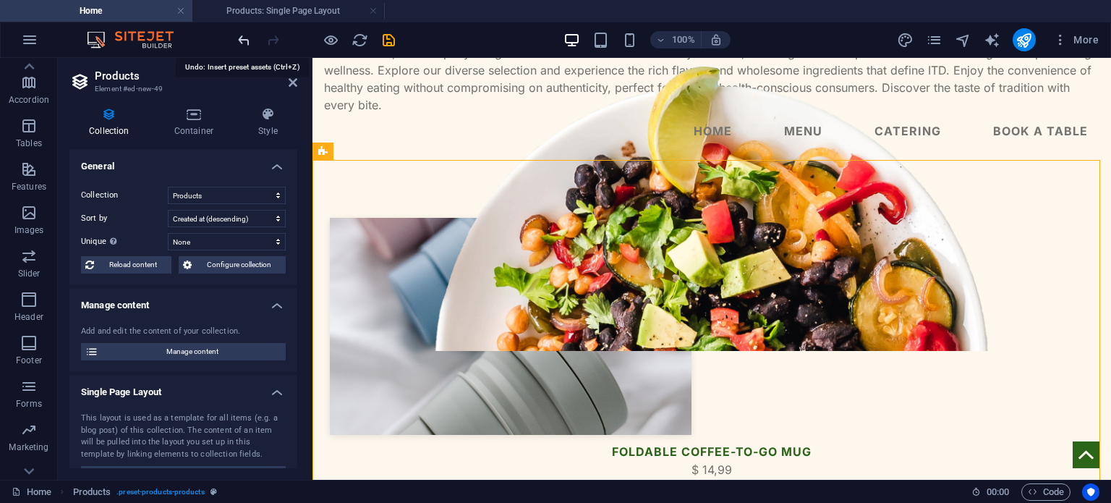
click at [238, 39] on icon "undo" at bounding box center [244, 40] width 17 height 17
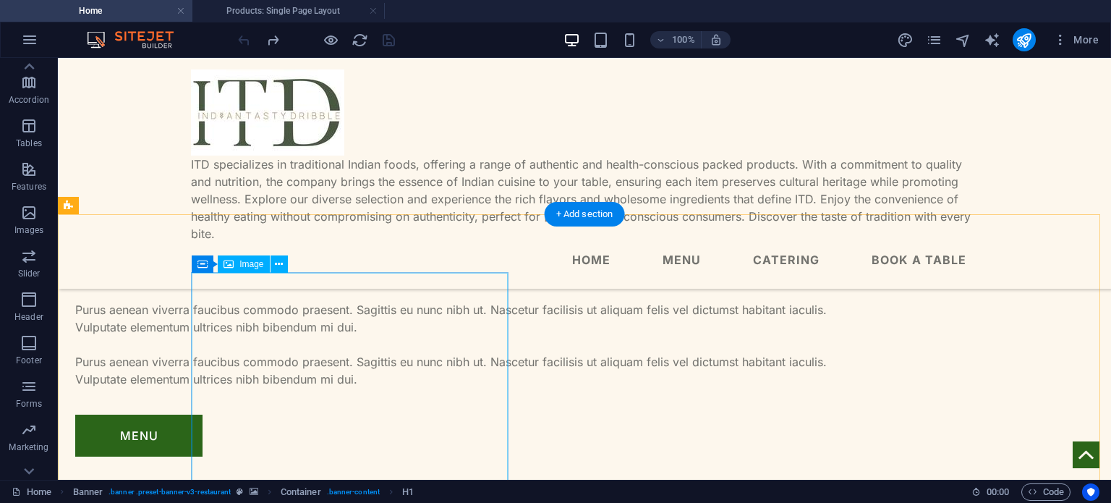
scroll to position [0, 0]
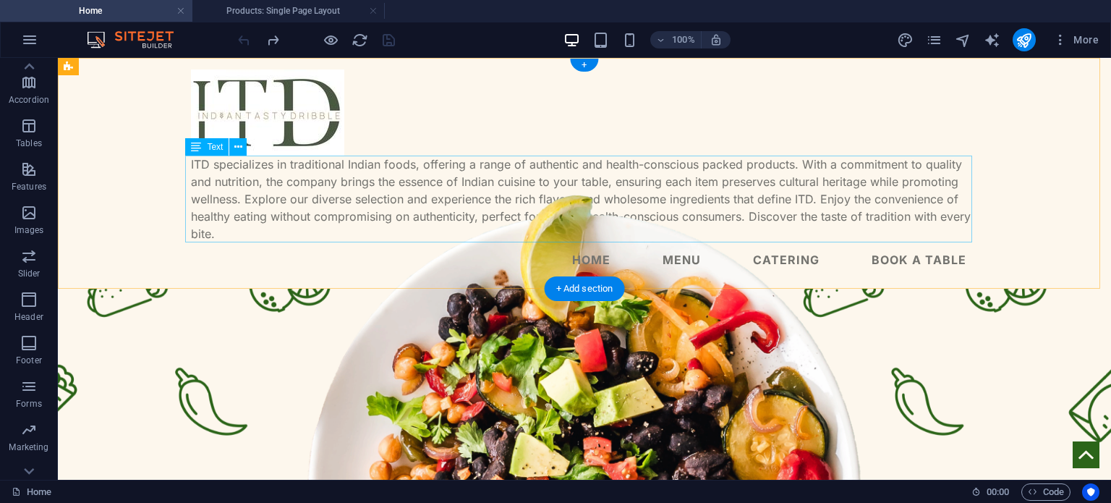
click at [501, 170] on div "ITD specializes in traditional Indian foods, offering a range of authentic and …" at bounding box center [584, 199] width 787 height 87
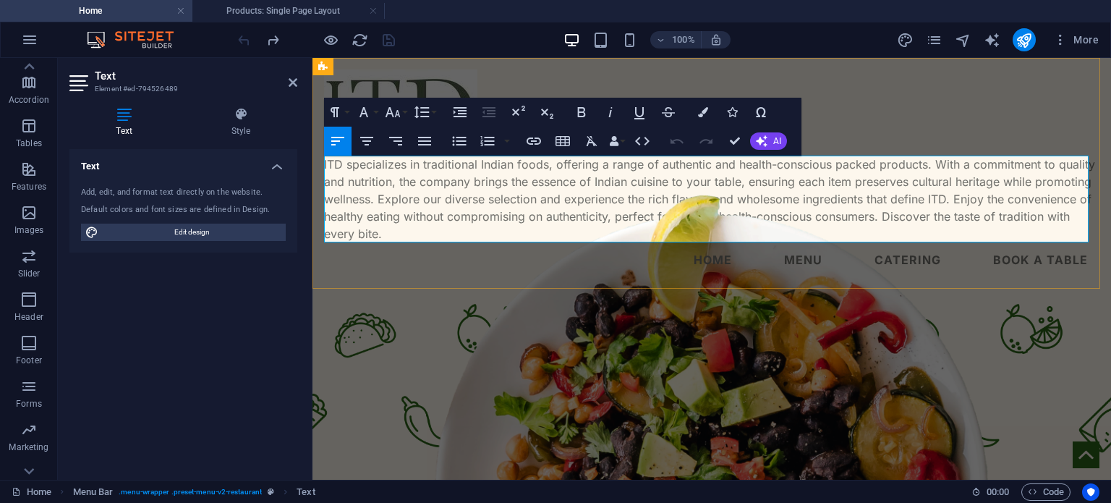
click at [477, 187] on p "ITD specializes in traditional Indian foods, offering a range of authentic and …" at bounding box center [711, 199] width 775 height 87
copy p "ITD specializes in traditional Indian foods, offering a range of authentic and …"
